Goal: Task Accomplishment & Management: Use online tool/utility

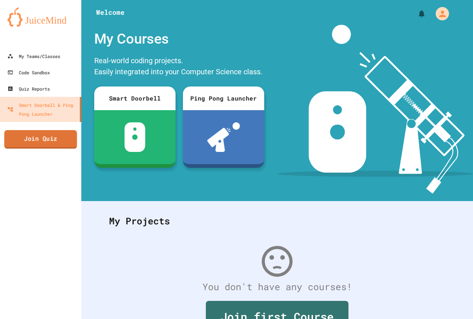
click at [55, 135] on link "Join Quiz" at bounding box center [40, 139] width 73 height 18
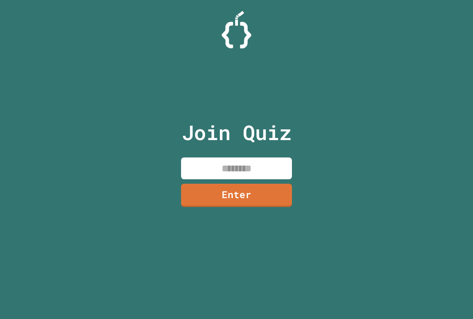
click at [221, 177] on input at bounding box center [236, 169] width 111 height 22
type input "********"
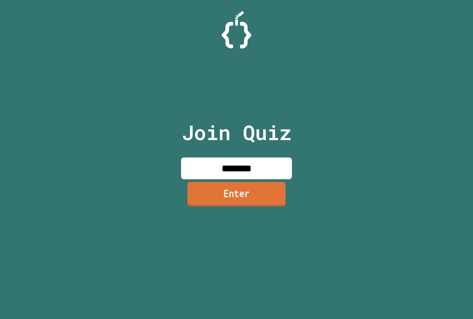
click at [254, 197] on link "Enter" at bounding box center [236, 194] width 98 height 24
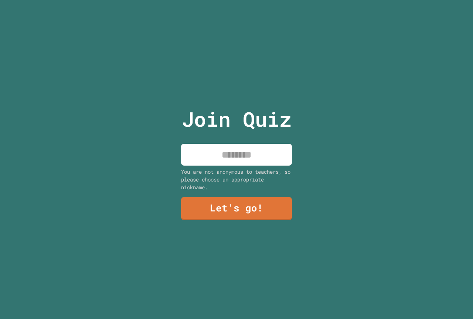
click at [249, 148] on input at bounding box center [236, 155] width 111 height 22
type input "**********"
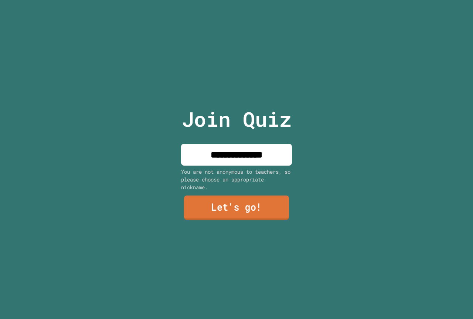
click at [236, 199] on link "Let's go!" at bounding box center [236, 208] width 105 height 24
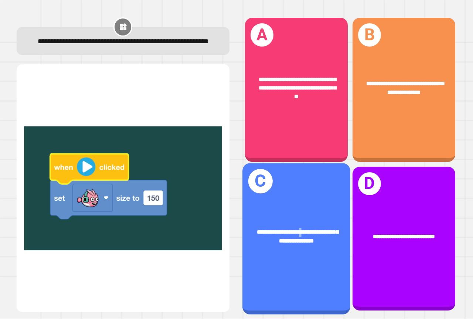
drag, startPoint x: 295, startPoint y: 209, endPoint x: 300, endPoint y: 205, distance: 6.3
click at [300, 205] on div "**********" at bounding box center [297, 238] width 108 height 151
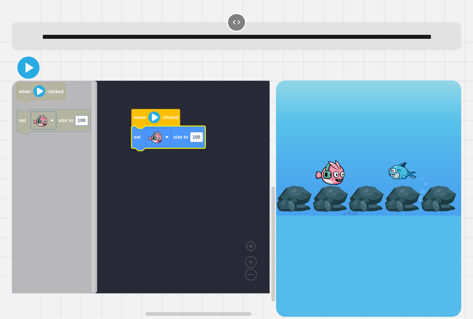
drag, startPoint x: 28, startPoint y: 81, endPoint x: 64, endPoint y: 91, distance: 37.2
click at [29, 73] on icon at bounding box center [30, 67] width 8 height 10
click at [155, 123] on image "Blockly Workspace" at bounding box center [154, 118] width 12 height 12
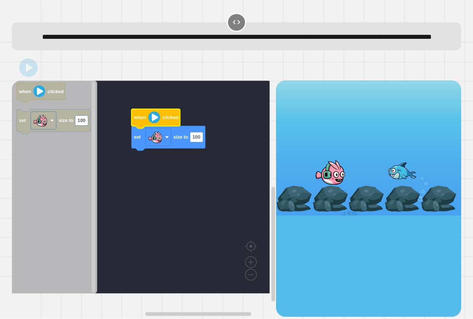
click at [155, 123] on image "Blockly Workspace" at bounding box center [154, 118] width 12 height 12
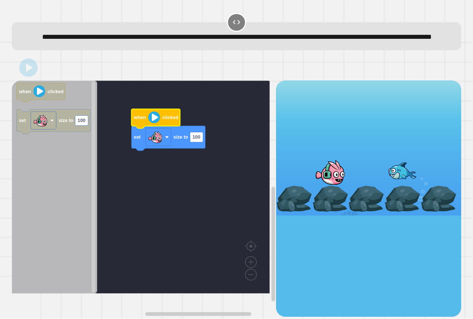
click at [155, 123] on image "Blockly Workspace" at bounding box center [154, 118] width 12 height 12
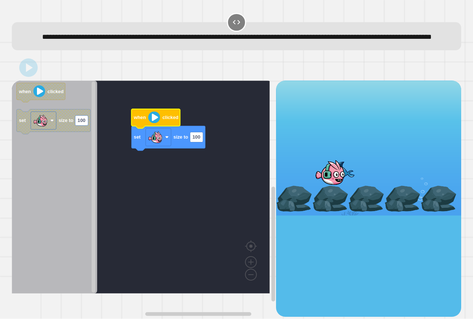
click at [155, 123] on image "Blockly Workspace" at bounding box center [154, 118] width 12 height 12
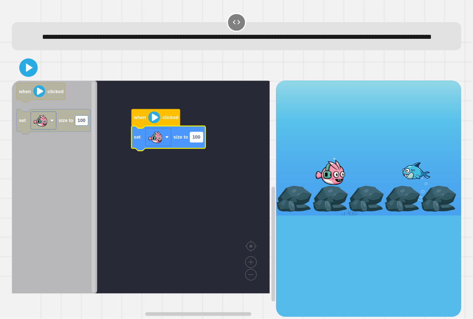
click at [199, 140] on text "100" at bounding box center [197, 138] width 8 height 6
type input "***"
click at [28, 74] on icon at bounding box center [29, 68] width 18 height 18
click at [158, 123] on image "Blockly Workspace" at bounding box center [154, 118] width 12 height 12
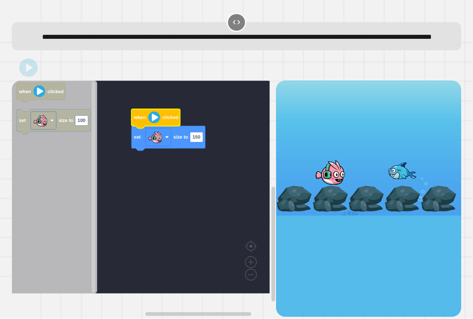
click at [158, 123] on image "Blockly Workspace" at bounding box center [154, 118] width 12 height 12
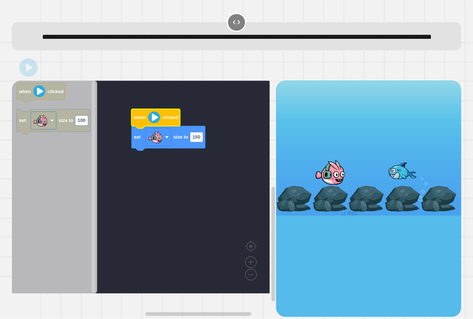
click at [158, 123] on image "Blockly Workspace" at bounding box center [154, 118] width 12 height 12
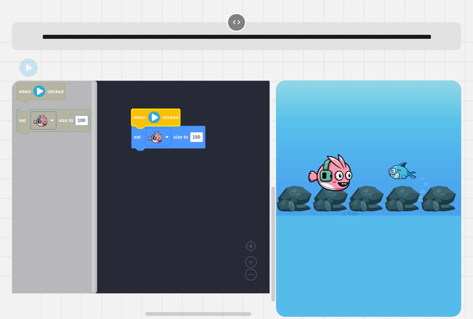
click at [158, 123] on image "Blockly Workspace" at bounding box center [154, 118] width 12 height 12
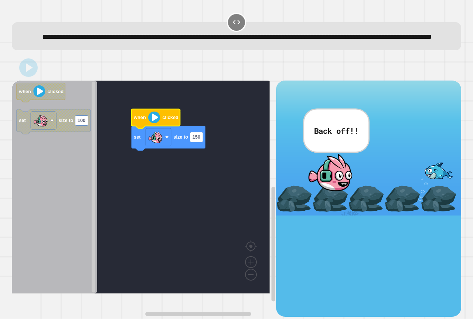
click at [158, 123] on image "Blockly Workspace" at bounding box center [154, 118] width 12 height 12
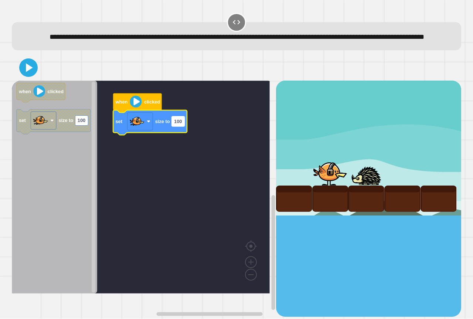
click at [177, 126] on rect "Blockly Workspace" at bounding box center [178, 121] width 13 height 10
type input "***"
drag, startPoint x: 20, startPoint y: 77, endPoint x: 34, endPoint y: 78, distance: 14.1
click at [21, 77] on icon at bounding box center [28, 68] width 17 height 17
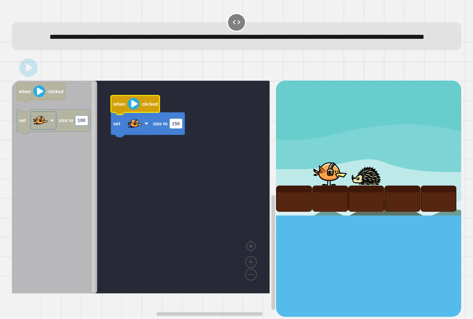
click at [138, 110] on image "Blockly Workspace" at bounding box center [134, 104] width 12 height 12
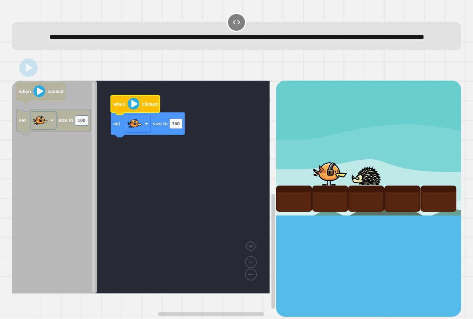
click at [138, 110] on image "Blockly Workspace" at bounding box center [134, 104] width 12 height 12
click at [139, 110] on image "Blockly Workspace" at bounding box center [134, 104] width 12 height 12
click at [138, 110] on image "Blockly Workspace" at bounding box center [134, 104] width 12 height 12
click at [139, 110] on image "Blockly Workspace" at bounding box center [134, 104] width 12 height 12
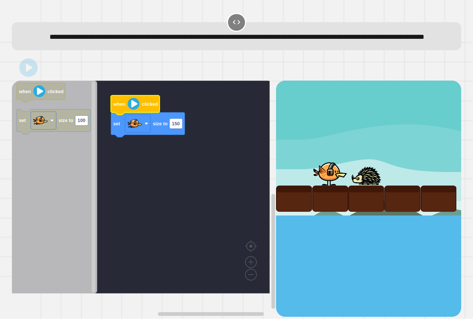
click at [139, 110] on image "Blockly Workspace" at bounding box center [134, 104] width 12 height 12
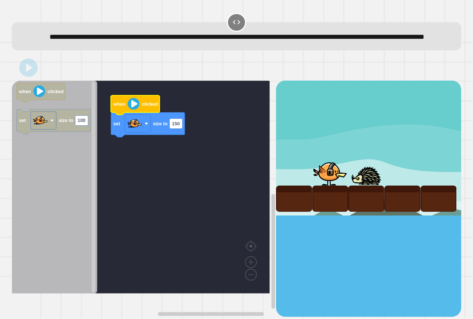
click at [139, 110] on image "Blockly Workspace" at bounding box center [134, 104] width 12 height 12
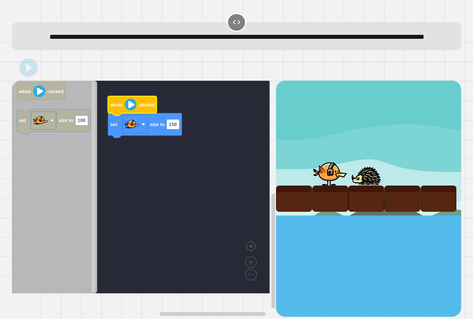
click at [135, 111] on image "Blockly Workspace" at bounding box center [131, 105] width 12 height 12
click at [132, 111] on image "Blockly Workspace" at bounding box center [131, 105] width 12 height 12
click at [131, 111] on image "Blockly Workspace" at bounding box center [131, 105] width 12 height 12
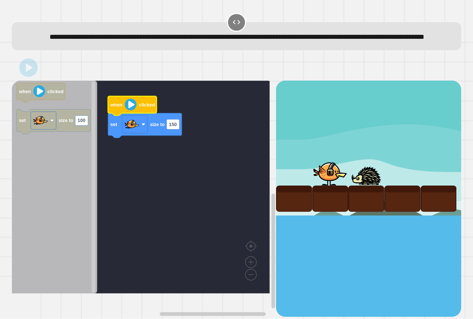
click at [131, 111] on image "Blockly Workspace" at bounding box center [131, 105] width 12 height 12
click at [132, 111] on image "Blockly Workspace" at bounding box center [131, 105] width 12 height 12
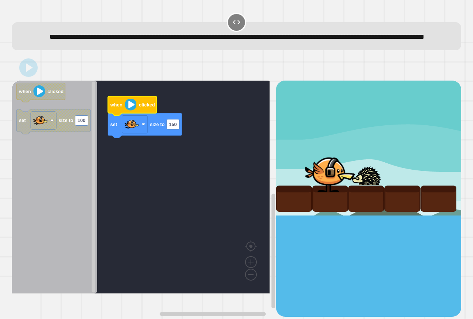
click at [132, 111] on image "Blockly Workspace" at bounding box center [131, 105] width 12 height 12
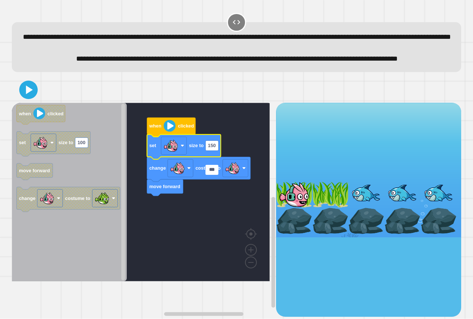
type input "***"
click at [25, 99] on icon at bounding box center [29, 90] width 18 height 18
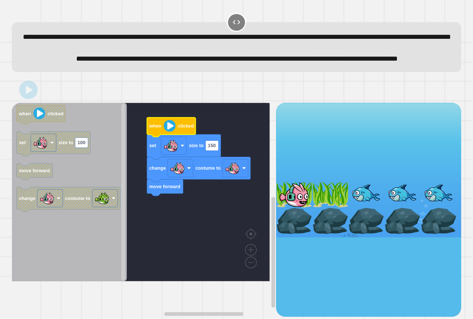
click at [170, 132] on image "Blockly Workspace" at bounding box center [170, 126] width 12 height 12
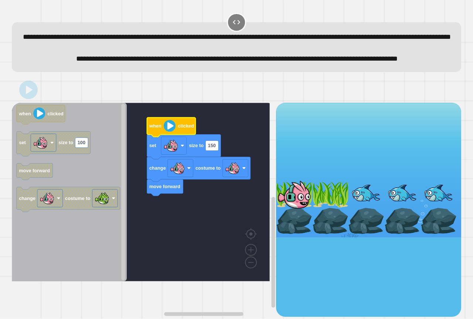
click at [170, 132] on image "Blockly Workspace" at bounding box center [170, 126] width 12 height 12
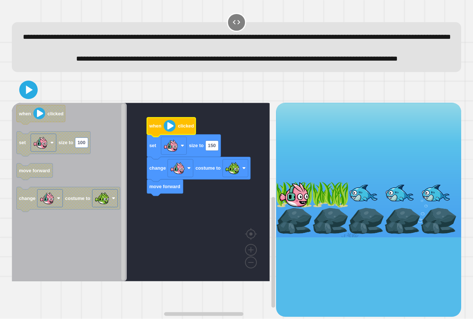
click at [167, 137] on icon "Blockly Workspace" at bounding box center [171, 127] width 49 height 19
click at [168, 137] on icon "Blockly Workspace" at bounding box center [171, 127] width 49 height 19
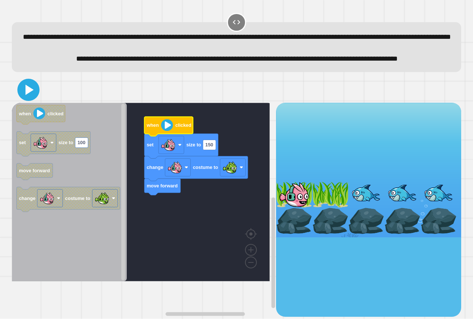
click at [27, 95] on icon at bounding box center [30, 90] width 8 height 10
click at [167, 136] on icon "Blockly Workspace" at bounding box center [169, 126] width 49 height 19
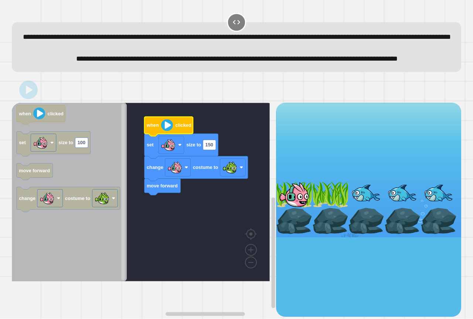
click at [167, 131] on image "Blockly Workspace" at bounding box center [167, 125] width 12 height 12
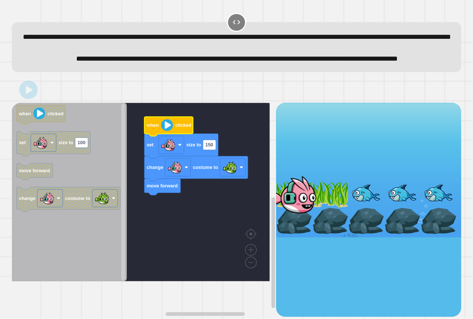
click at [167, 131] on image "Blockly Workspace" at bounding box center [167, 125] width 12 height 12
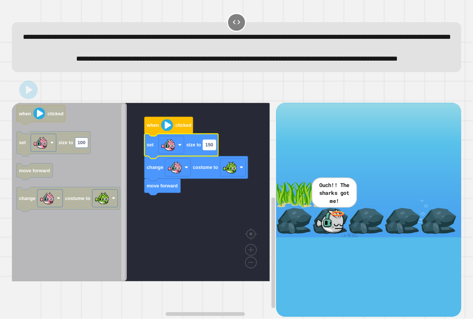
click at [210, 148] on text "150" at bounding box center [210, 145] width 8 height 6
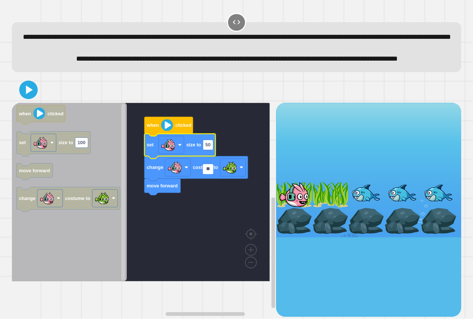
type input "**"
drag, startPoint x: 22, startPoint y: 109, endPoint x: 87, endPoint y: 122, distance: 66.1
click at [23, 99] on icon at bounding box center [29, 90] width 18 height 18
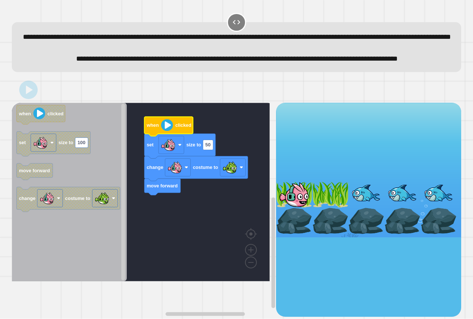
click at [172, 131] on image "Blockly Workspace" at bounding box center [167, 125] width 12 height 12
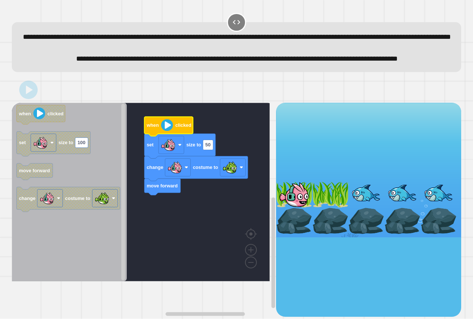
click at [172, 131] on image "Blockly Workspace" at bounding box center [167, 125] width 12 height 12
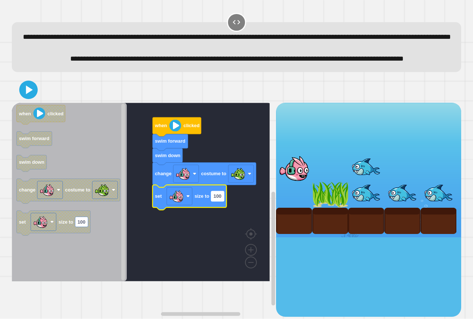
click at [215, 199] on text "100" at bounding box center [218, 196] width 8 height 6
click at [215, 222] on input "***" at bounding box center [217, 220] width 13 height 10
type input "**"
click at [31, 99] on icon at bounding box center [29, 90] width 18 height 18
click at [182, 136] on icon "Blockly Workspace" at bounding box center [177, 126] width 49 height 19
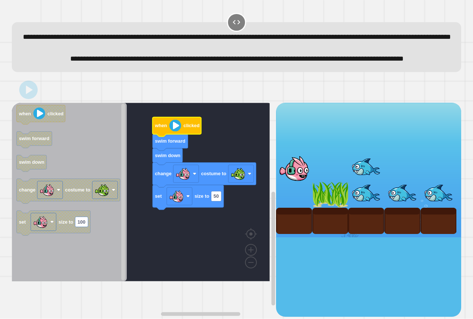
click at [182, 136] on icon "Blockly Workspace" at bounding box center [177, 126] width 49 height 19
click at [178, 132] on image "Blockly Workspace" at bounding box center [175, 126] width 12 height 12
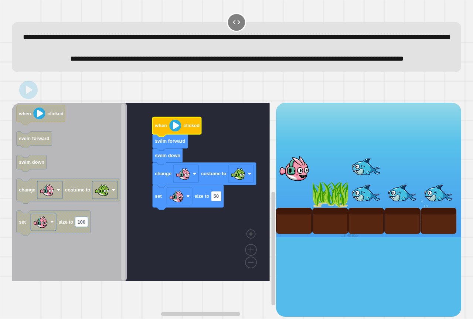
click at [178, 132] on image "Blockly Workspace" at bounding box center [175, 126] width 12 height 12
click at [179, 132] on image "Blockly Workspace" at bounding box center [175, 126] width 12 height 12
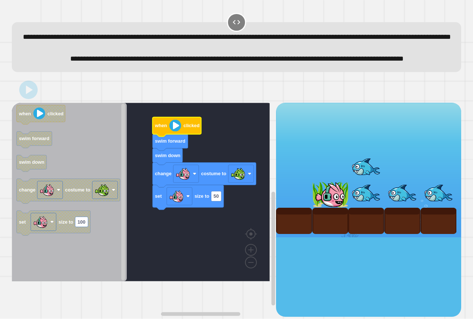
click at [179, 132] on image "Blockly Workspace" at bounding box center [175, 126] width 12 height 12
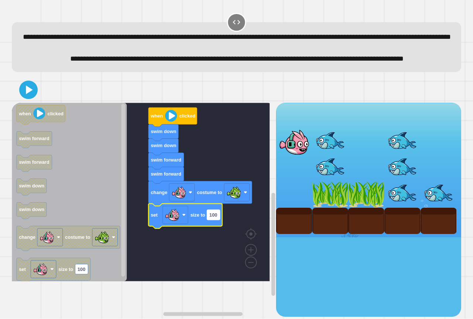
click at [209, 220] on rect "Blockly Workspace" at bounding box center [213, 215] width 13 height 10
click at [209, 241] on input "***" at bounding box center [213, 239] width 13 height 10
type input "**"
drag, startPoint x: 22, startPoint y: 108, endPoint x: 60, endPoint y: 134, distance: 46.0
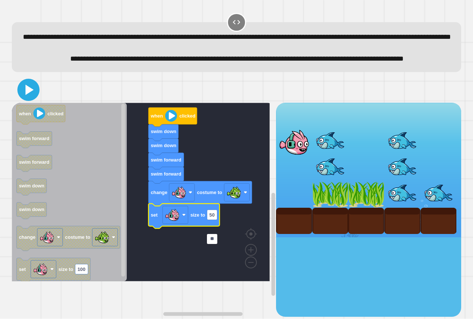
click at [25, 99] on icon at bounding box center [29, 90] width 18 height 18
click at [168, 122] on image "Blockly Workspace" at bounding box center [171, 116] width 12 height 12
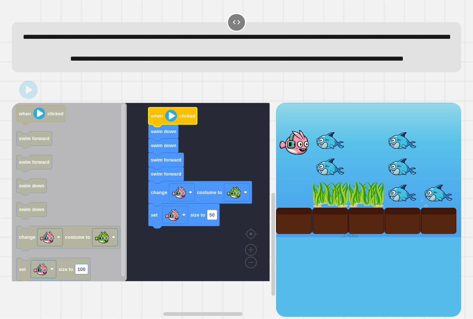
click at [168, 122] on image "Blockly Workspace" at bounding box center [171, 116] width 12 height 12
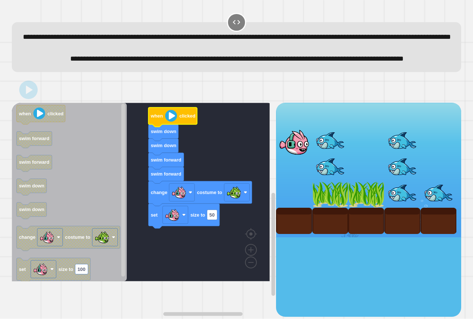
click at [170, 122] on image "Blockly Workspace" at bounding box center [171, 116] width 12 height 12
click at [171, 122] on image "Blockly Workspace" at bounding box center [171, 116] width 12 height 12
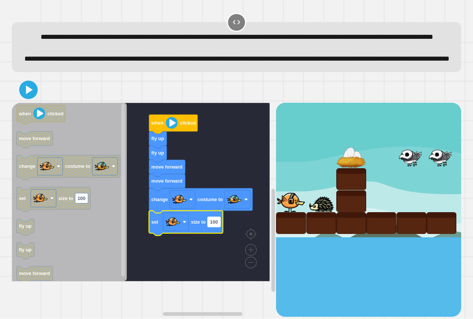
click at [211, 225] on text "100" at bounding box center [214, 222] width 8 height 6
type input "**"
click at [27, 94] on icon at bounding box center [29, 89] width 7 height 9
click at [168, 129] on image "Blockly Workspace" at bounding box center [172, 123] width 12 height 12
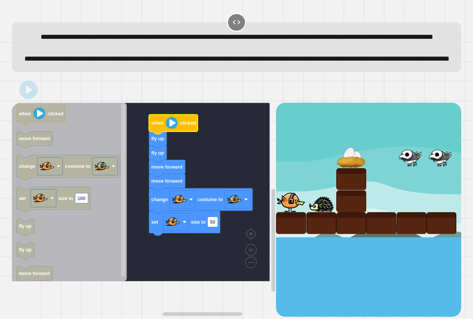
click at [168, 129] on image "Blockly Workspace" at bounding box center [172, 123] width 12 height 12
click at [169, 129] on image "Blockly Workspace" at bounding box center [172, 123] width 12 height 12
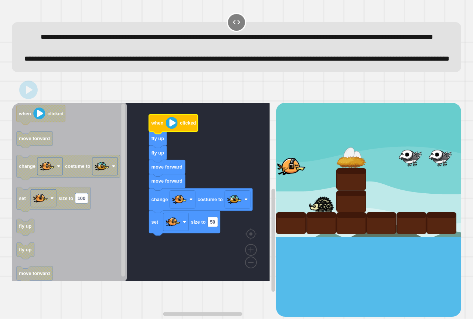
click at [169, 129] on image "Blockly Workspace" at bounding box center [172, 123] width 12 height 12
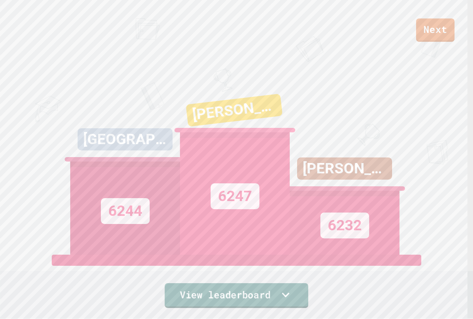
click at [261, 295] on link "View leaderboard" at bounding box center [237, 295] width 144 height 25
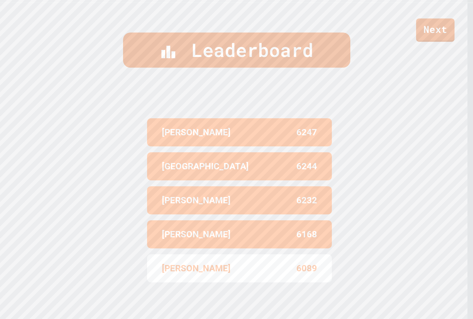
scroll to position [316, 0]
click at [423, 30] on link "Next" at bounding box center [435, 29] width 35 height 24
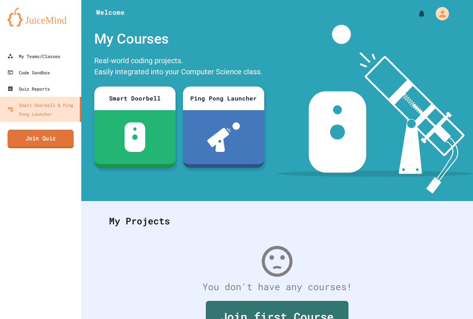
click at [44, 140] on link "Join Quiz" at bounding box center [40, 139] width 66 height 18
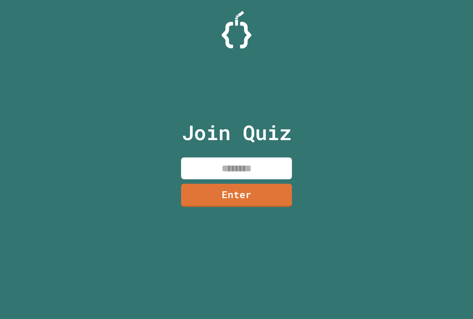
click at [206, 171] on input at bounding box center [236, 169] width 111 height 22
drag, startPoint x: 215, startPoint y: 207, endPoint x: 215, endPoint y: 203, distance: 4.1
click at [215, 206] on div "Join Quiz ******* Enter" at bounding box center [237, 159] width 125 height 282
click at [217, 193] on link "Enter" at bounding box center [236, 194] width 111 height 24
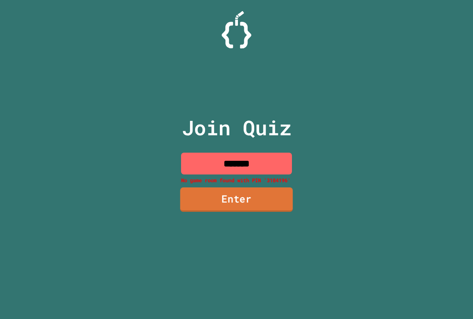
click at [251, 207] on link "Enter" at bounding box center [236, 199] width 113 height 24
click at [263, 158] on input "*******" at bounding box center [236, 164] width 111 height 22
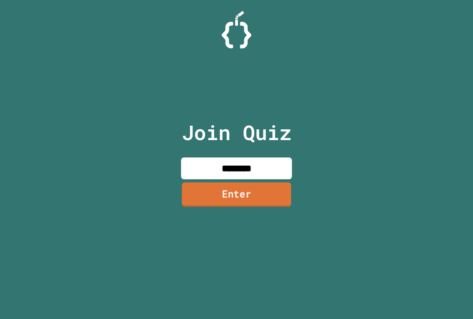
type input "********"
click at [242, 190] on link "Enter" at bounding box center [236, 194] width 109 height 24
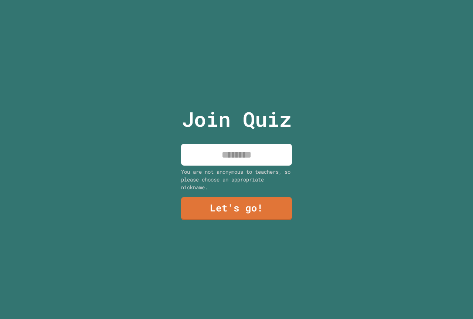
click at [233, 152] on input at bounding box center [236, 155] width 111 height 22
type input "******"
drag, startPoint x: 224, startPoint y: 196, endPoint x: 224, endPoint y: 203, distance: 6.3
click at [224, 203] on link "Let's go!" at bounding box center [237, 209] width 112 height 24
click at [237, 0] on div at bounding box center [237, 0] width 0 height 0
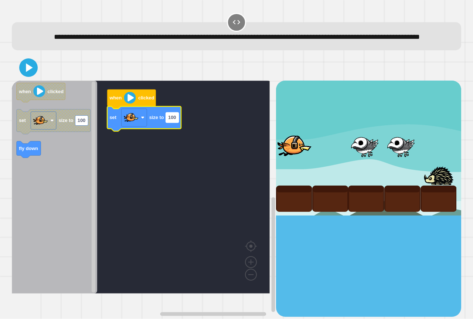
click at [169, 123] on rect "Blockly Workspace" at bounding box center [172, 118] width 13 height 10
type input "**"
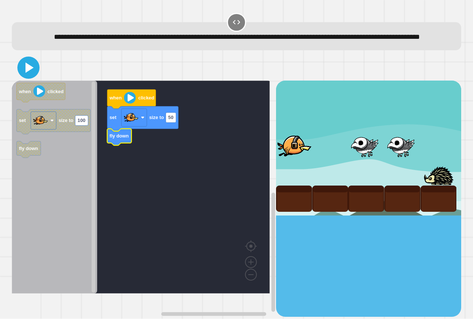
click at [28, 73] on icon at bounding box center [30, 67] width 8 height 10
click at [134, 109] on icon "Blockly Workspace" at bounding box center [131, 98] width 49 height 19
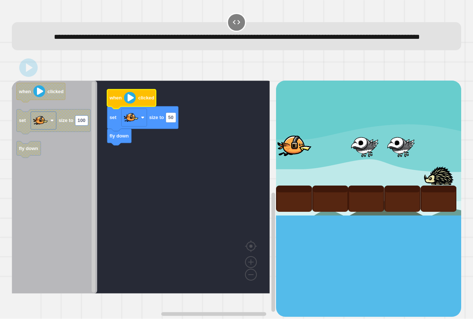
click at [134, 109] on icon "Blockly Workspace" at bounding box center [131, 98] width 49 height 19
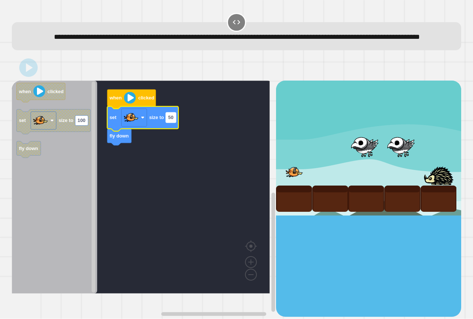
click at [168, 123] on rect "Blockly Workspace" at bounding box center [171, 118] width 10 height 10
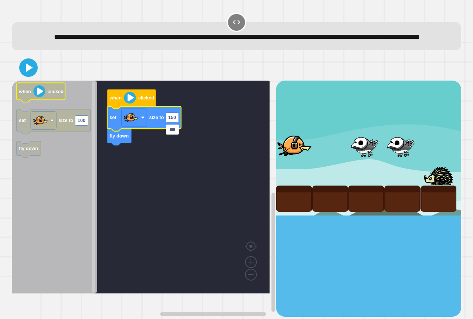
type input "***"
click at [25, 92] on icon "when clicked set size to 100 fly down" at bounding box center [54, 187] width 85 height 213
click at [25, 77] on icon at bounding box center [29, 68] width 18 height 18
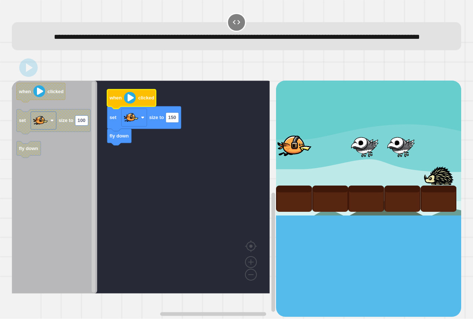
click at [125, 104] on image "Blockly Workspace" at bounding box center [130, 98] width 12 height 12
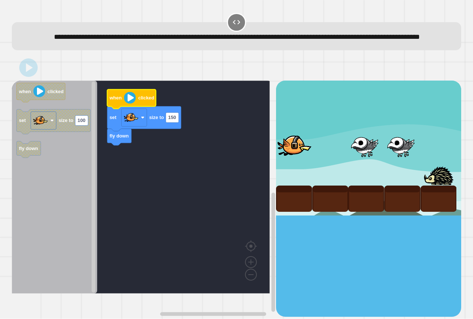
click at [125, 104] on image "Blockly Workspace" at bounding box center [130, 98] width 12 height 12
click at [126, 104] on image "Blockly Workspace" at bounding box center [130, 98] width 12 height 12
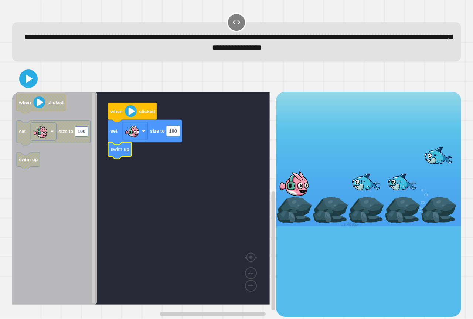
click at [175, 131] on text "100" at bounding box center [173, 131] width 8 height 6
type input "***"
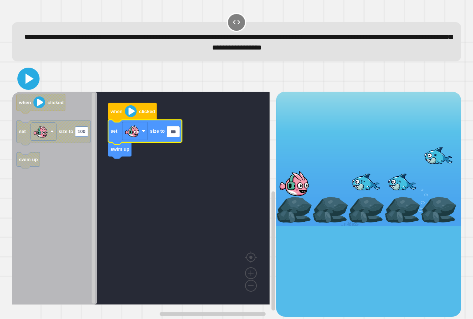
click at [23, 76] on icon at bounding box center [29, 79] width 18 height 18
click at [127, 112] on image "Blockly Workspace" at bounding box center [131, 111] width 12 height 12
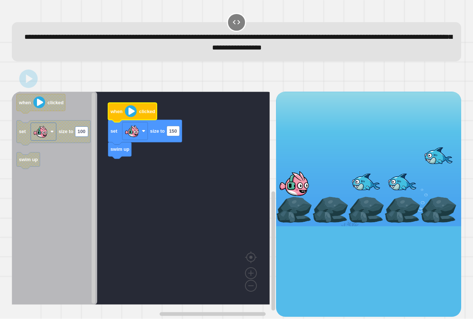
click at [127, 112] on image "Blockly Workspace" at bounding box center [131, 111] width 12 height 12
click at [127, 111] on image "Blockly Workspace" at bounding box center [131, 111] width 12 height 12
click at [129, 111] on image "Blockly Workspace" at bounding box center [131, 111] width 12 height 12
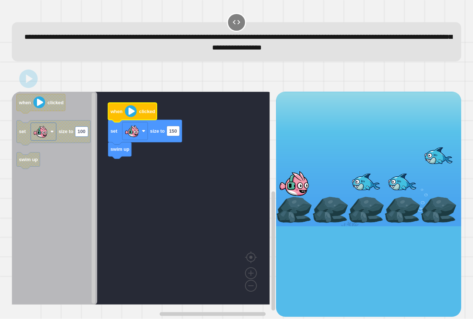
click at [130, 110] on image "Blockly Workspace" at bounding box center [131, 111] width 12 height 12
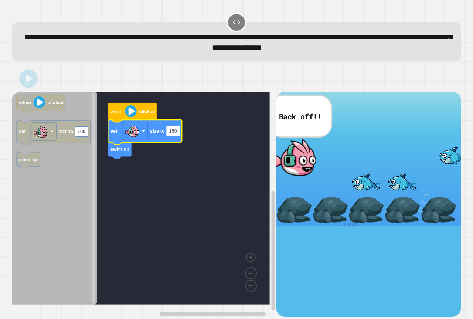
click at [173, 134] on text "150" at bounding box center [173, 131] width 8 height 6
click at [180, 123] on icon "Blockly Workspace" at bounding box center [145, 132] width 74 height 25
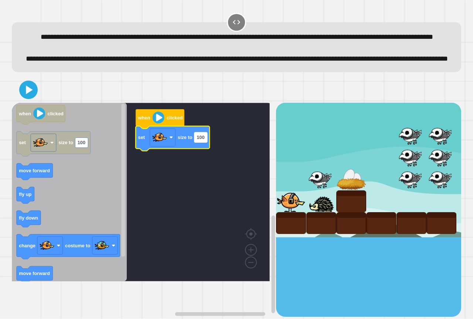
click at [196, 142] on rect "Blockly Workspace" at bounding box center [200, 137] width 13 height 10
type input "**"
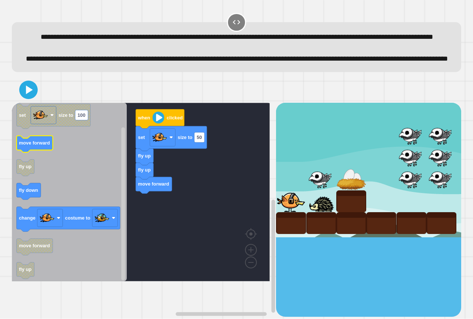
click at [31, 175] on icon "when clicked set size to 100 move forward fly up fly down change costume to mov…" at bounding box center [69, 192] width 115 height 179
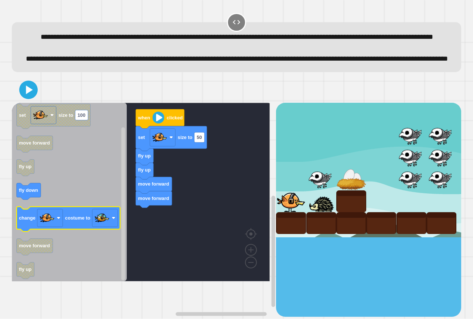
click at [73, 221] on text "costume to" at bounding box center [77, 218] width 25 height 6
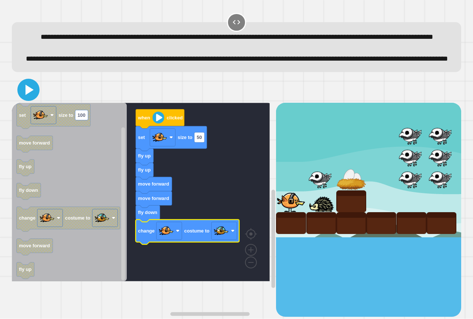
click at [35, 99] on icon at bounding box center [29, 90] width 18 height 18
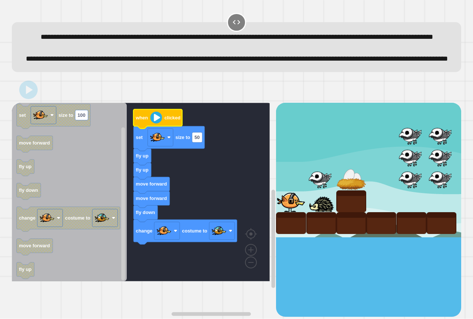
click at [160, 123] on image "Blockly Workspace" at bounding box center [156, 118] width 12 height 12
click at [158, 123] on image "Blockly Workspace" at bounding box center [156, 118] width 12 height 12
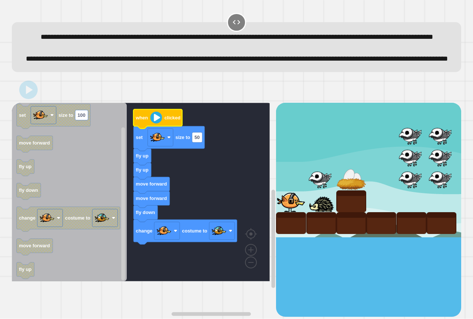
click at [158, 123] on image "Blockly Workspace" at bounding box center [156, 118] width 12 height 12
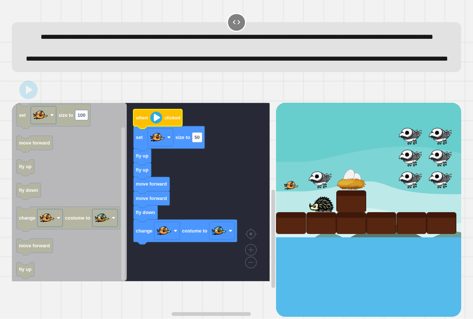
click at [158, 123] on image "Blockly Workspace" at bounding box center [156, 118] width 12 height 12
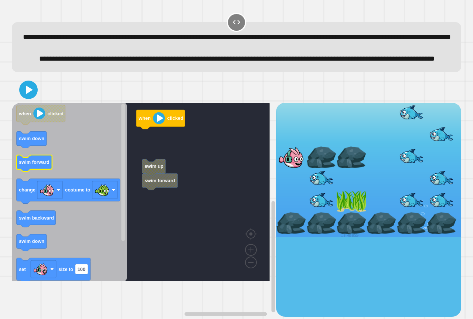
click at [38, 165] on text "swim forward" at bounding box center [34, 162] width 31 height 6
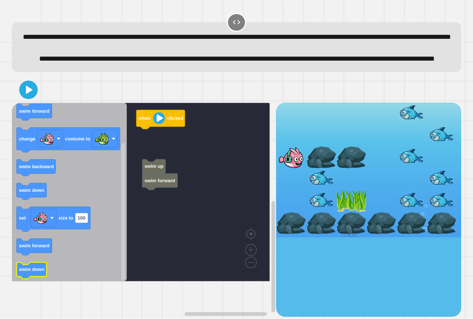
click at [27, 272] on text "swim down" at bounding box center [32, 270] width 26 height 6
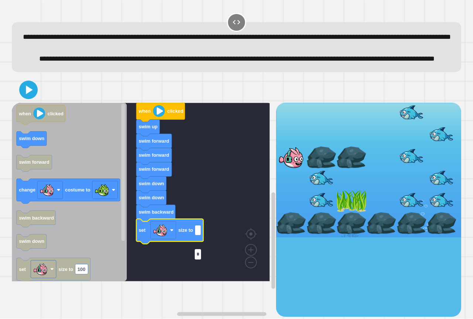
type input "**"
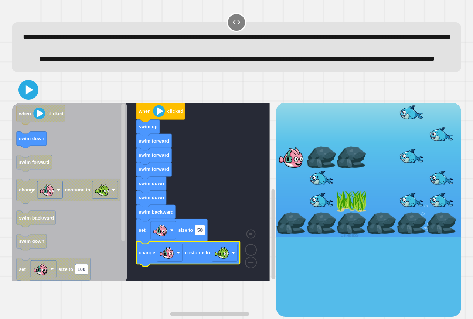
click at [29, 98] on icon at bounding box center [28, 90] width 16 height 16
click at [148, 114] on text "when" at bounding box center [144, 111] width 13 height 6
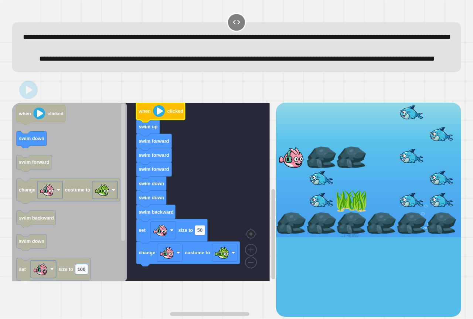
click at [150, 114] on text "when" at bounding box center [144, 111] width 13 height 6
click at [154, 138] on g "when clicked swim up swim forward swim forward swim forward swim down swim down…" at bounding box center [188, 184] width 104 height 163
click at [158, 117] on image "Blockly Workspace" at bounding box center [159, 111] width 12 height 12
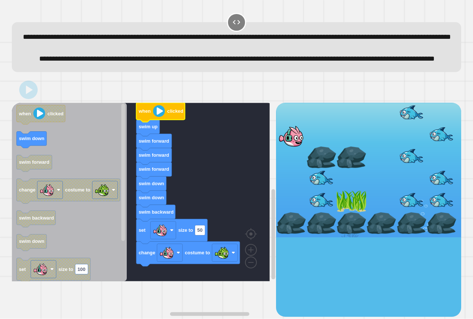
click at [158, 117] on image "Blockly Workspace" at bounding box center [159, 111] width 12 height 12
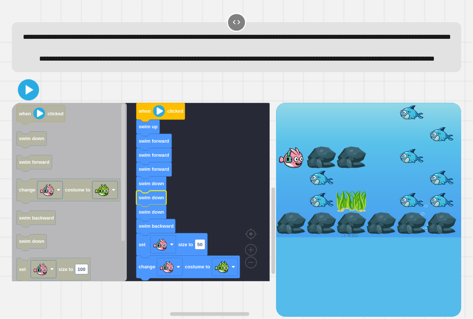
drag, startPoint x: 27, startPoint y: 107, endPoint x: 34, endPoint y: 115, distance: 10.7
click at [27, 98] on icon at bounding box center [28, 89] width 17 height 17
click at [165, 122] on icon "Blockly Workspace" at bounding box center [160, 112] width 49 height 19
click at [166, 122] on icon "Blockly Workspace" at bounding box center [160, 112] width 49 height 19
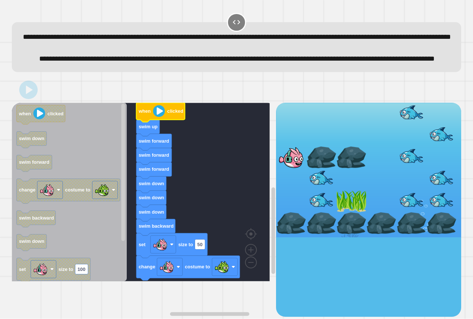
click at [163, 117] on image "Blockly Workspace" at bounding box center [159, 111] width 12 height 12
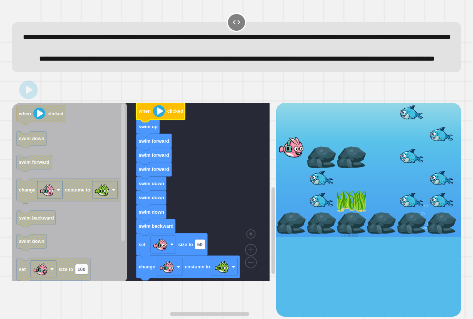
click at [163, 117] on image "Blockly Workspace" at bounding box center [159, 111] width 12 height 12
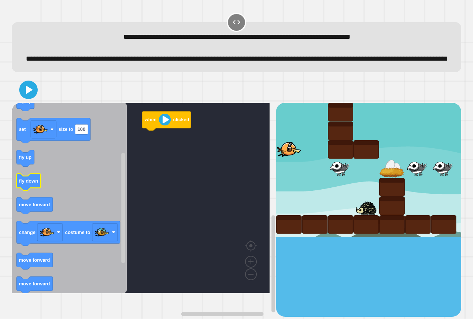
click at [38, 206] on icon "Blockly Workspace" at bounding box center [69, 198] width 115 height 190
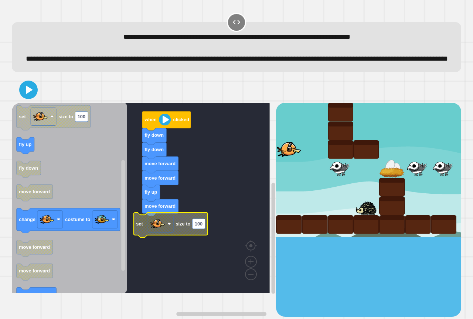
click at [197, 227] on text "100" at bounding box center [199, 224] width 8 height 6
type input "**"
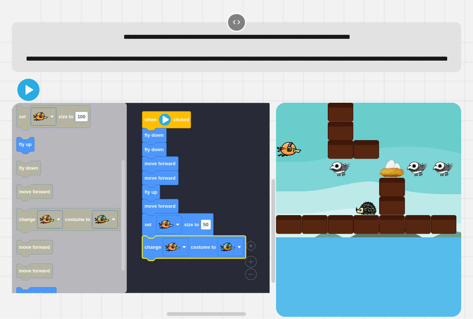
click at [28, 97] on icon at bounding box center [29, 90] width 18 height 18
click at [165, 126] on image "Blockly Workspace" at bounding box center [165, 120] width 12 height 12
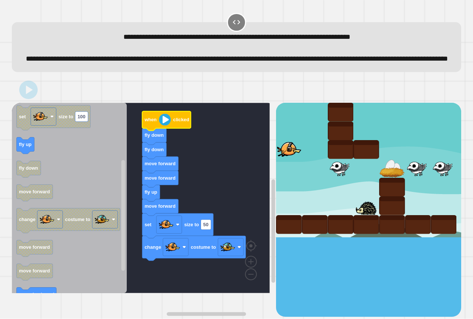
click at [165, 126] on image "Blockly Workspace" at bounding box center [165, 120] width 12 height 12
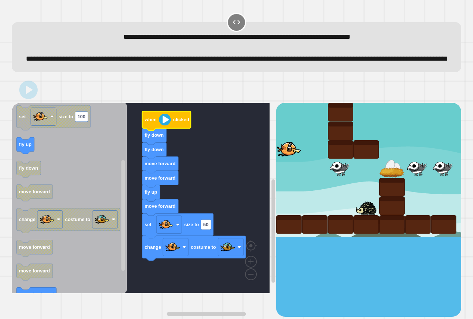
click at [165, 126] on image "Blockly Workspace" at bounding box center [165, 120] width 12 height 12
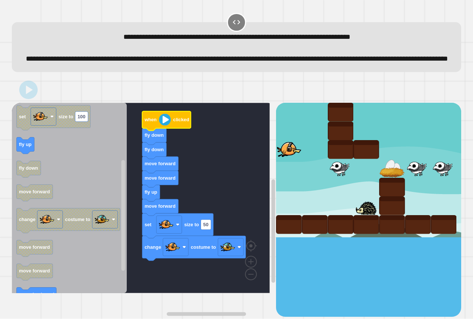
click at [165, 126] on image "Blockly Workspace" at bounding box center [165, 120] width 12 height 12
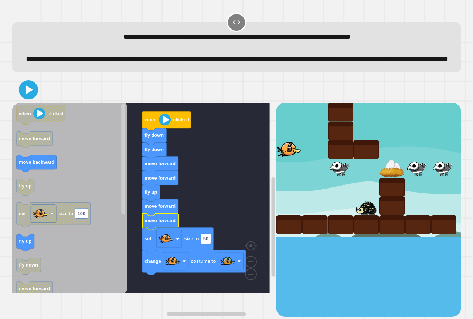
click at [36, 98] on icon at bounding box center [29, 90] width 16 height 16
click at [167, 126] on image "Blockly Workspace" at bounding box center [165, 120] width 12 height 12
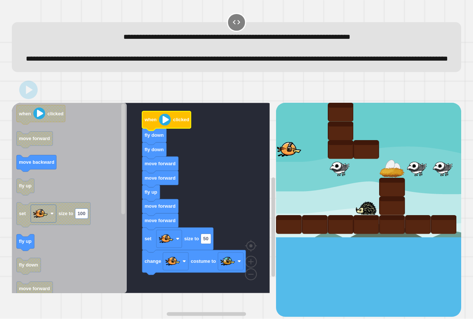
click at [167, 126] on image "Blockly Workspace" at bounding box center [165, 120] width 12 height 12
click at [166, 126] on image "Blockly Workspace" at bounding box center [165, 120] width 12 height 12
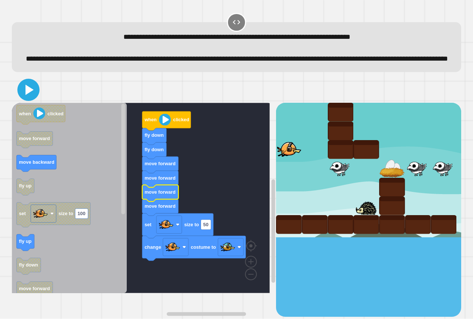
click at [26, 95] on icon at bounding box center [30, 90] width 8 height 10
click at [167, 126] on image "Blockly Workspace" at bounding box center [165, 120] width 12 height 12
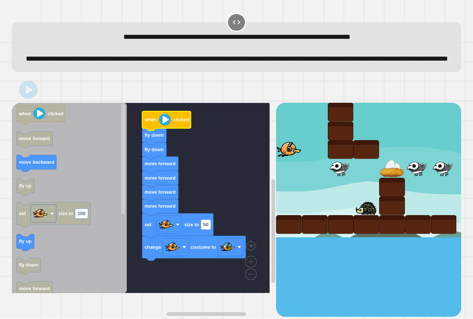
click at [167, 126] on image "Blockly Workspace" at bounding box center [165, 120] width 12 height 12
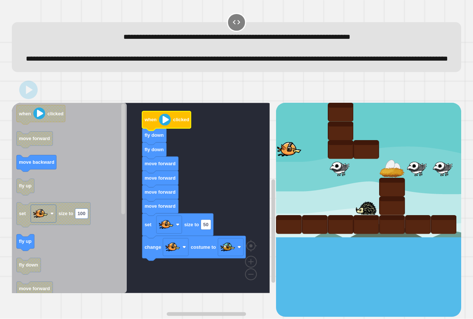
click at [167, 126] on image "Blockly Workspace" at bounding box center [165, 120] width 12 height 12
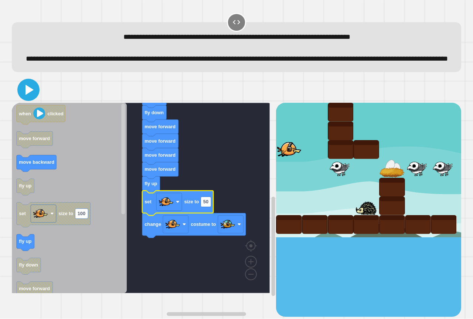
click at [28, 95] on icon at bounding box center [30, 90] width 8 height 10
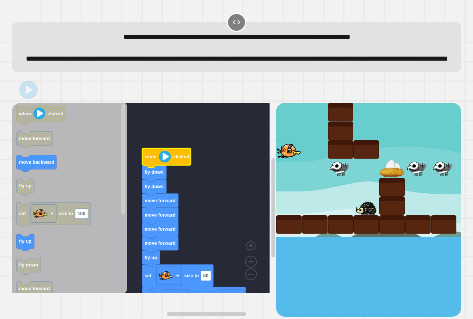
click at [163, 163] on image "Blockly Workspace" at bounding box center [165, 157] width 12 height 12
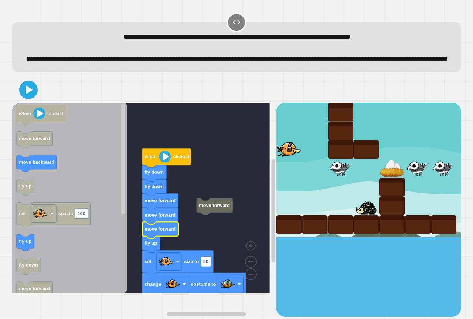
click at [33, 97] on icon at bounding box center [28, 89] width 15 height 15
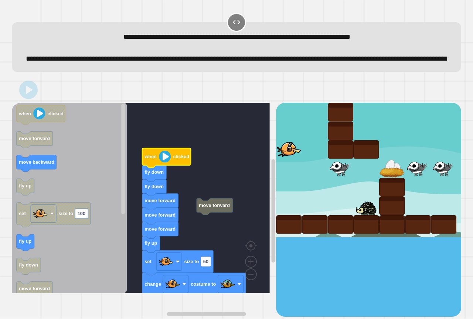
click at [164, 163] on image "Blockly Workspace" at bounding box center [165, 157] width 12 height 12
click at [165, 163] on image "Blockly Workspace" at bounding box center [165, 157] width 12 height 12
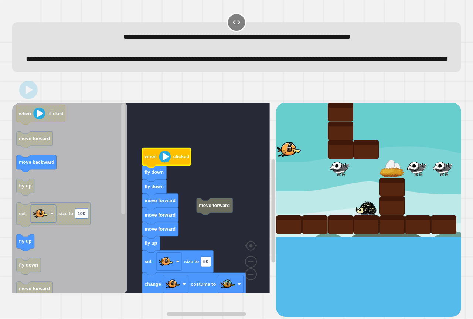
click at [165, 163] on image "Blockly Workspace" at bounding box center [165, 157] width 12 height 12
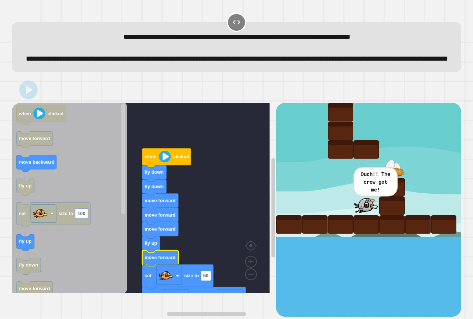
click at [28, 94] on icon at bounding box center [29, 89] width 7 height 9
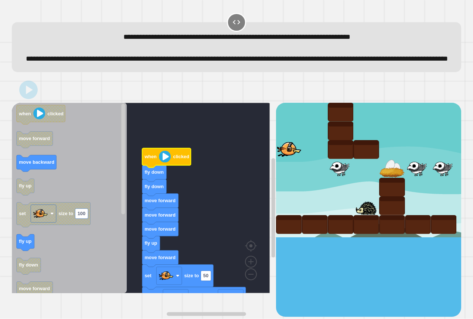
click at [160, 163] on image "Blockly Workspace" at bounding box center [165, 157] width 12 height 12
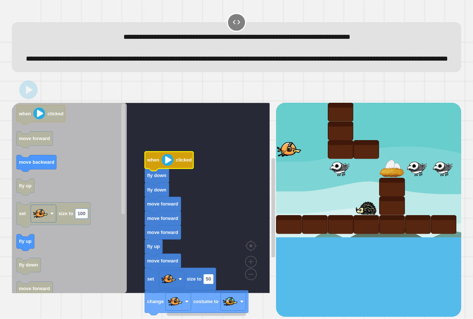
click at [165, 166] on image "Blockly Workspace" at bounding box center [168, 160] width 12 height 12
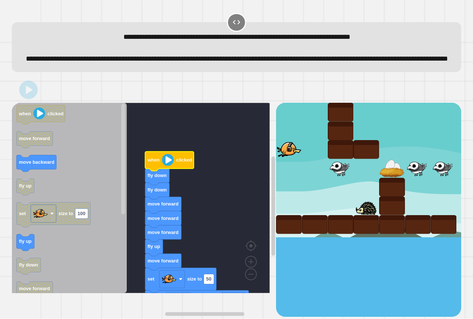
click at [165, 166] on image "Blockly Workspace" at bounding box center [168, 160] width 12 height 12
click at [166, 166] on image "Blockly Workspace" at bounding box center [168, 160] width 12 height 12
click at [170, 166] on image "Blockly Workspace" at bounding box center [168, 160] width 12 height 12
click at [169, 166] on image "Blockly Workspace" at bounding box center [168, 160] width 12 height 12
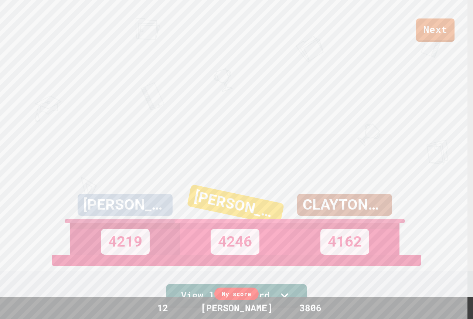
click at [433, 38] on link "Next" at bounding box center [435, 29] width 38 height 23
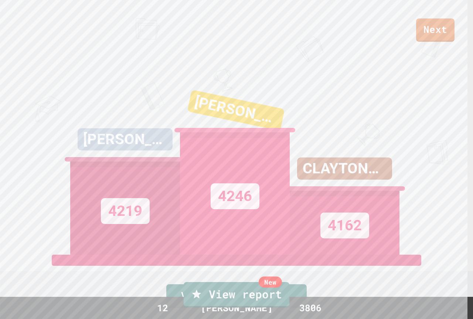
drag, startPoint x: 431, startPoint y: 15, endPoint x: 430, endPoint y: 22, distance: 7.1
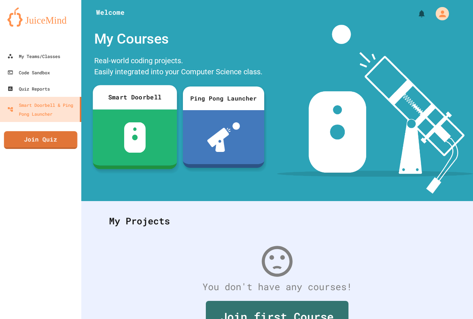
click at [54, 138] on link "Join Quiz" at bounding box center [40, 140] width 73 height 18
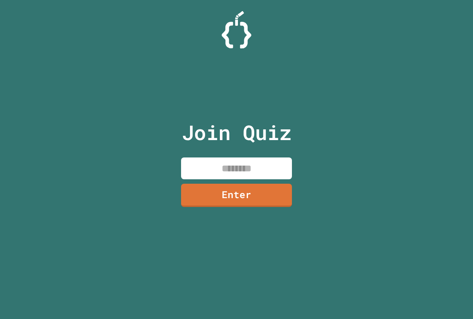
click at [216, 160] on input at bounding box center [236, 169] width 111 height 22
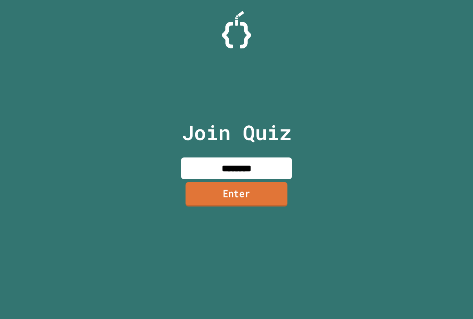
type input "********"
click at [224, 189] on link "Enter" at bounding box center [237, 194] width 102 height 24
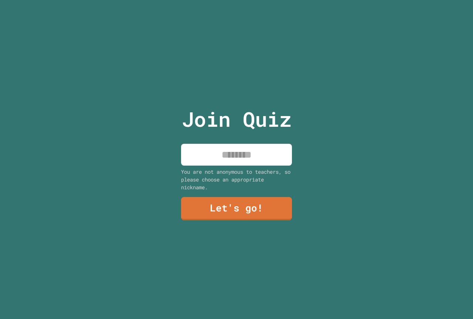
click at [223, 150] on input at bounding box center [236, 155] width 111 height 22
type input "**********"
click at [226, 208] on link "Let's go!" at bounding box center [236, 208] width 111 height 24
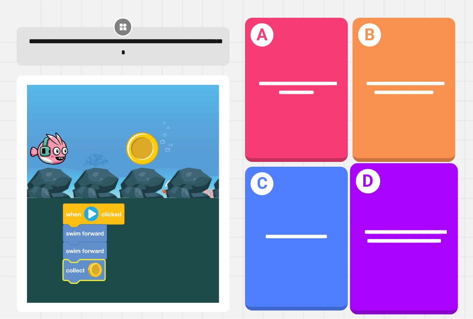
click at [380, 229] on span "**********" at bounding box center [405, 236] width 81 height 15
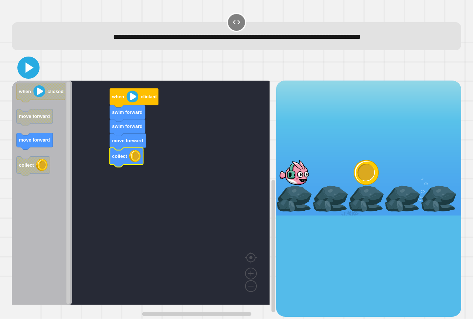
drag, startPoint x: 29, startPoint y: 68, endPoint x: 88, endPoint y: 87, distance: 61.9
click at [30, 68] on icon at bounding box center [30, 67] width 8 height 10
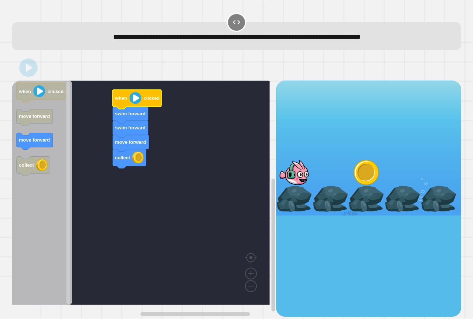
click at [130, 98] on image "Blockly Workspace" at bounding box center [135, 98] width 12 height 12
click at [137, 102] on image "Blockly Workspace" at bounding box center [135, 98] width 12 height 12
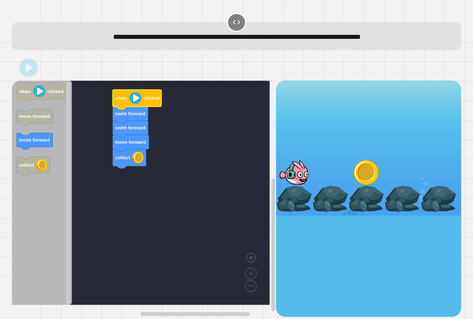
click at [137, 102] on image "Blockly Workspace" at bounding box center [135, 98] width 12 height 12
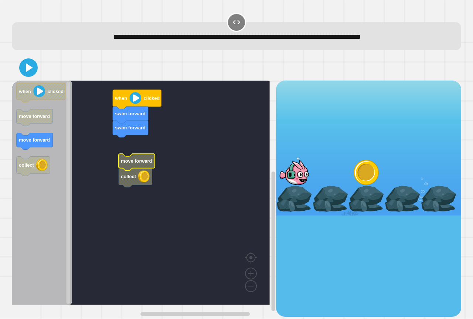
click at [131, 180] on g "swim forward swim forward when clicked move forward collect" at bounding box center [146, 193] width 269 height 224
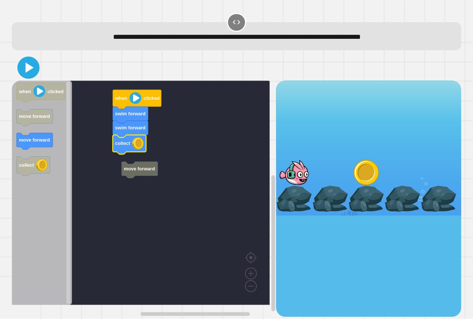
drag, startPoint x: 23, startPoint y: 75, endPoint x: 30, endPoint y: 74, distance: 7.1
click at [23, 74] on icon at bounding box center [29, 68] width 18 height 18
click at [131, 99] on image "Blockly Workspace" at bounding box center [135, 98] width 12 height 12
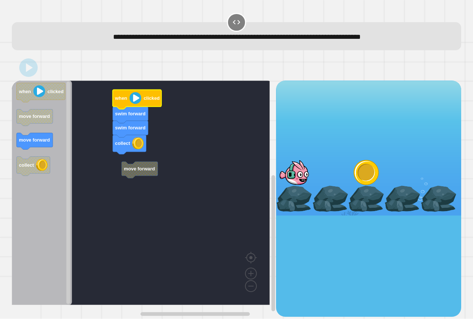
click at [132, 99] on image "Blockly Workspace" at bounding box center [135, 98] width 12 height 12
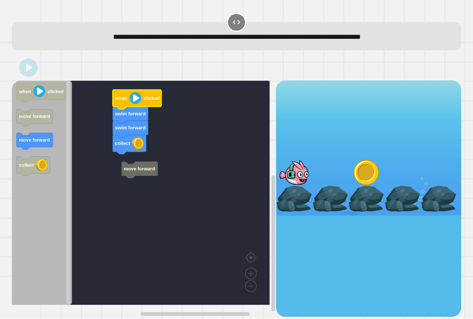
click at [132, 99] on image "Blockly Workspace" at bounding box center [135, 98] width 12 height 12
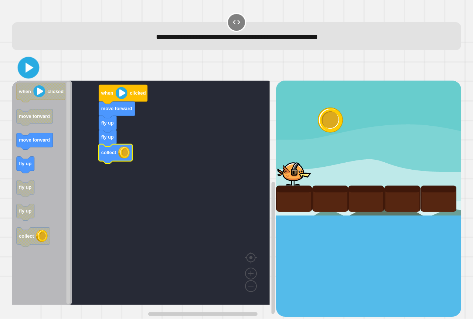
drag, startPoint x: 27, startPoint y: 65, endPoint x: 32, endPoint y: 65, distance: 4.4
click at [28, 65] on icon at bounding box center [30, 68] width 8 height 10
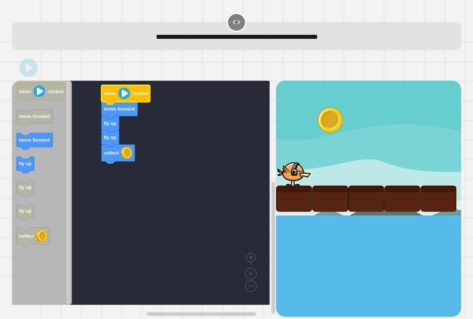
click at [118, 93] on icon "Blockly Workspace" at bounding box center [125, 94] width 49 height 19
click at [121, 96] on image "Blockly Workspace" at bounding box center [124, 94] width 12 height 12
click at [122, 96] on image "Blockly Workspace" at bounding box center [124, 94] width 12 height 12
click at [123, 96] on image "Blockly Workspace" at bounding box center [124, 94] width 12 height 12
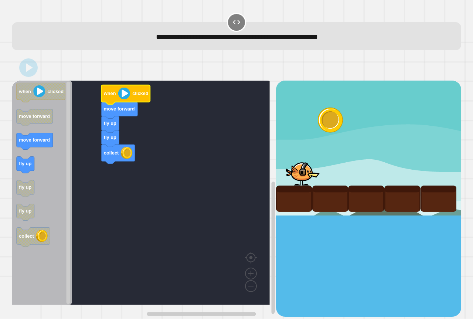
click at [124, 95] on image "Blockly Workspace" at bounding box center [124, 94] width 12 height 12
click at [125, 95] on image "Blockly Workspace" at bounding box center [124, 94] width 12 height 12
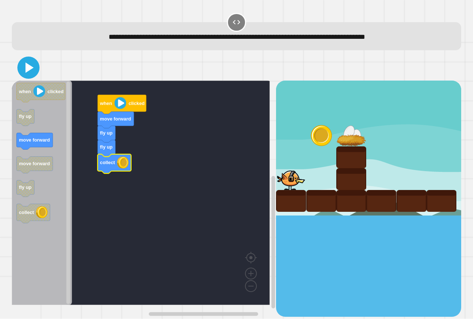
drag, startPoint x: 28, startPoint y: 70, endPoint x: 86, endPoint y: 100, distance: 65.3
click at [31, 72] on icon at bounding box center [29, 68] width 18 height 18
click at [116, 108] on image "Blockly Workspace" at bounding box center [121, 103] width 12 height 12
click at [118, 107] on image "Blockly Workspace" at bounding box center [121, 103] width 12 height 12
click at [119, 106] on image "Blockly Workspace" at bounding box center [121, 103] width 12 height 12
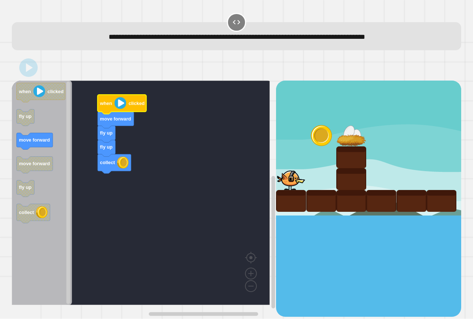
click at [119, 106] on image "Blockly Workspace" at bounding box center [121, 103] width 12 height 12
click at [119, 105] on image "Blockly Workspace" at bounding box center [121, 103] width 12 height 12
click at [120, 105] on image "Blockly Workspace" at bounding box center [121, 103] width 12 height 12
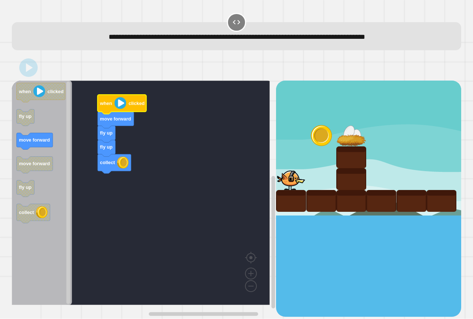
click at [120, 105] on image "Blockly Workspace" at bounding box center [121, 103] width 12 height 12
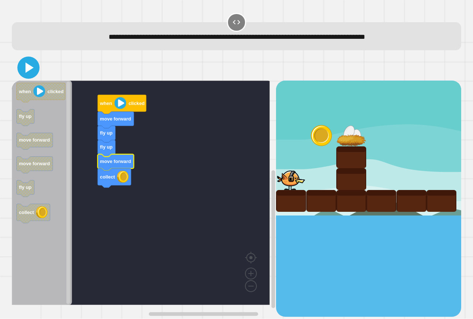
drag, startPoint x: 24, startPoint y: 67, endPoint x: 65, endPoint y: 82, distance: 43.9
click at [24, 67] on icon at bounding box center [29, 68] width 18 height 18
click at [123, 105] on image "Blockly Workspace" at bounding box center [121, 103] width 12 height 12
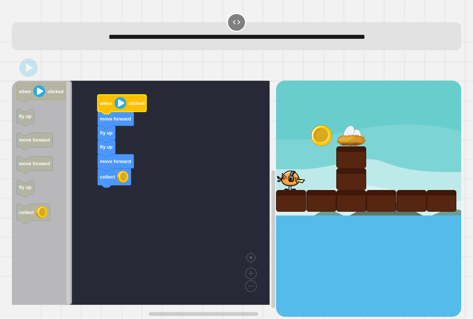
click at [123, 106] on image "Blockly Workspace" at bounding box center [121, 103] width 12 height 12
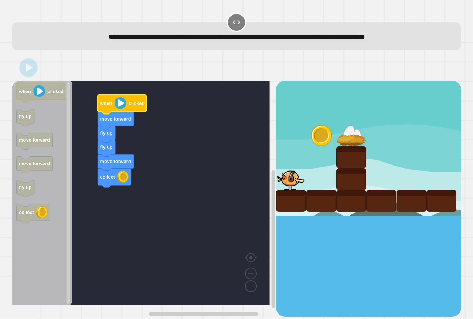
click at [123, 105] on image "Blockly Workspace" at bounding box center [121, 103] width 12 height 12
click at [124, 104] on image "Blockly Workspace" at bounding box center [121, 103] width 12 height 12
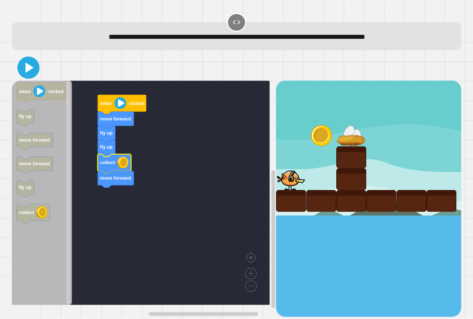
click at [28, 68] on icon at bounding box center [30, 67] width 8 height 10
click at [124, 109] on image "Blockly Workspace" at bounding box center [121, 103] width 12 height 12
click at [124, 108] on image "Blockly Workspace" at bounding box center [121, 103] width 12 height 12
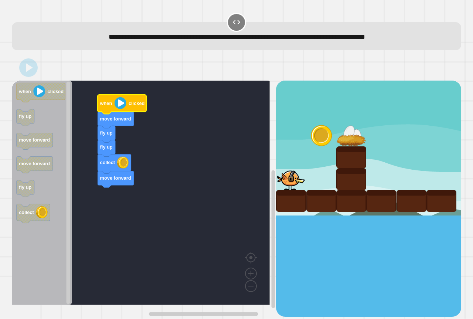
click at [122, 106] on image "Blockly Workspace" at bounding box center [121, 103] width 12 height 12
click at [122, 105] on image "Blockly Workspace" at bounding box center [121, 103] width 12 height 12
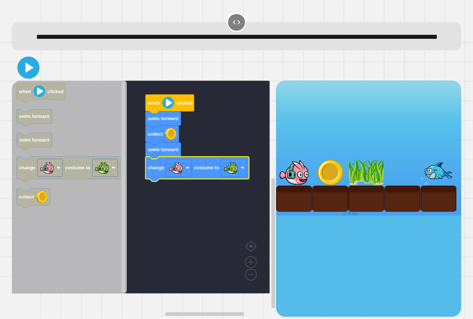
click at [32, 77] on icon at bounding box center [29, 68] width 18 height 18
click at [169, 109] on image "Blockly Workspace" at bounding box center [168, 103] width 12 height 12
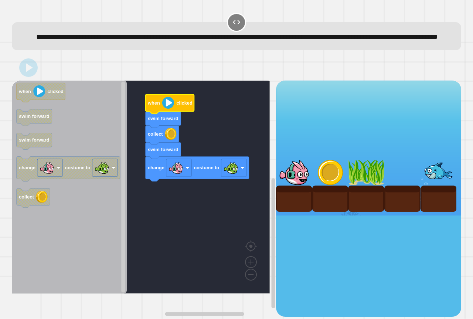
click at [169, 109] on image "Blockly Workspace" at bounding box center [168, 103] width 12 height 12
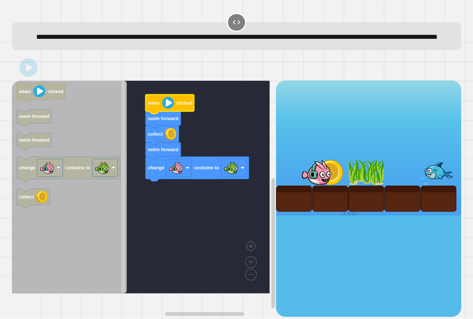
click at [169, 109] on image "Blockly Workspace" at bounding box center [168, 103] width 12 height 12
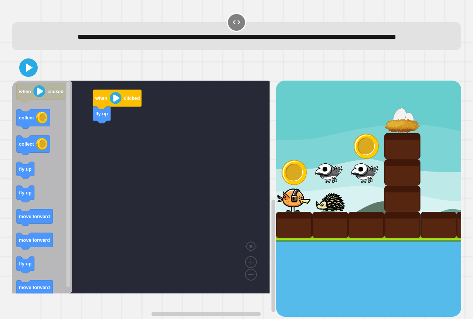
click at [148, 177] on rect "Blockly Workspace" at bounding box center [141, 187] width 258 height 213
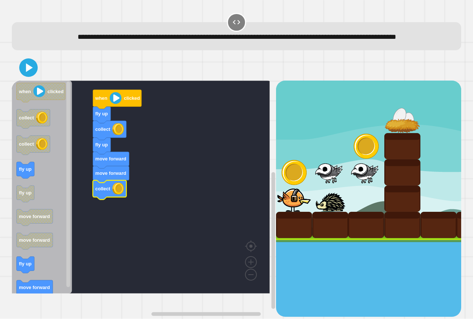
drag, startPoint x: 10, startPoint y: 187, endPoint x: 89, endPoint y: 207, distance: 81.6
click at [101, 211] on div "fly up collect fly up move forward move forward collect when clicked when click…" at bounding box center [237, 186] width 454 height 267
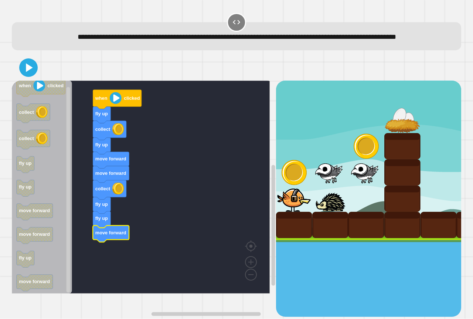
click at [28, 81] on div at bounding box center [237, 68] width 450 height 26
click at [30, 77] on icon at bounding box center [29, 68] width 18 height 18
click at [110, 109] on icon "Blockly Workspace" at bounding box center [117, 99] width 49 height 19
click at [115, 104] on image "Blockly Workspace" at bounding box center [116, 98] width 12 height 12
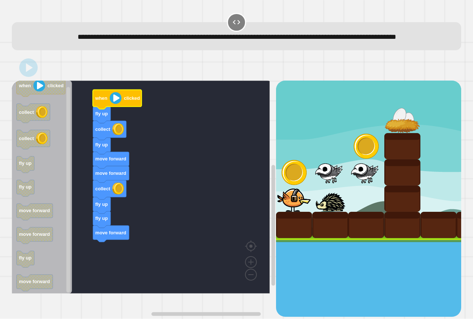
click at [115, 104] on image "Blockly Workspace" at bounding box center [116, 98] width 12 height 12
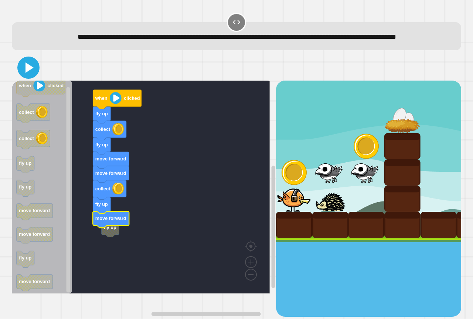
click at [28, 77] on icon at bounding box center [29, 68] width 18 height 18
click at [117, 104] on image "Blockly Workspace" at bounding box center [116, 98] width 12 height 12
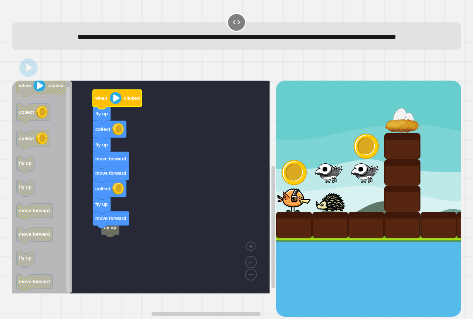
click at [117, 104] on image "Blockly Workspace" at bounding box center [116, 98] width 12 height 12
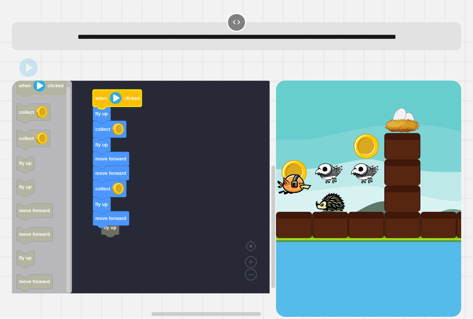
click at [117, 104] on image "Blockly Workspace" at bounding box center [116, 98] width 12 height 12
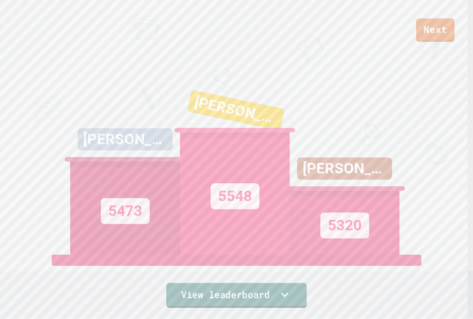
click at [238, 298] on link "View leaderboard" at bounding box center [236, 295] width 140 height 25
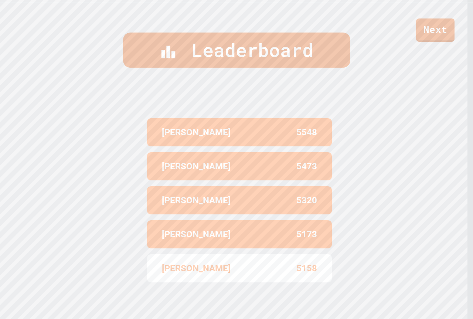
scroll to position [316, 0]
click at [429, 27] on link "Next" at bounding box center [435, 29] width 35 height 24
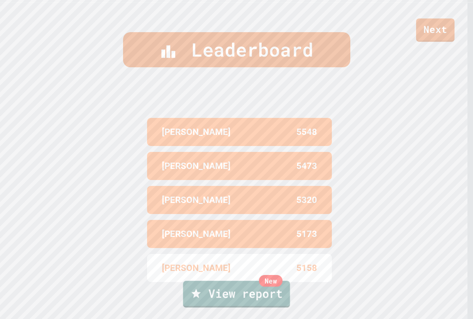
click at [255, 298] on link "New View report" at bounding box center [236, 294] width 107 height 27
drag, startPoint x: 247, startPoint y: 216, endPoint x: 250, endPoint y: 213, distance: 3.9
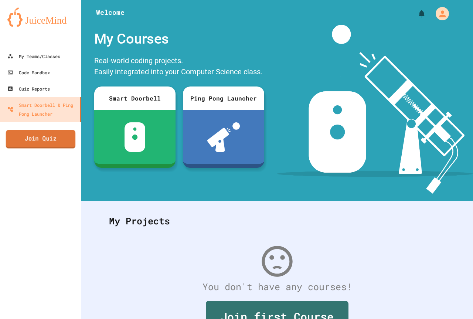
click at [47, 143] on link "Join Quiz" at bounding box center [41, 139] width 70 height 18
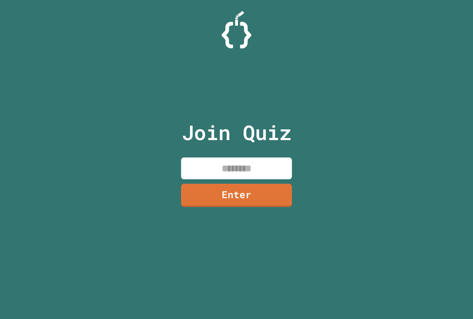
click at [224, 162] on input at bounding box center [236, 169] width 111 height 22
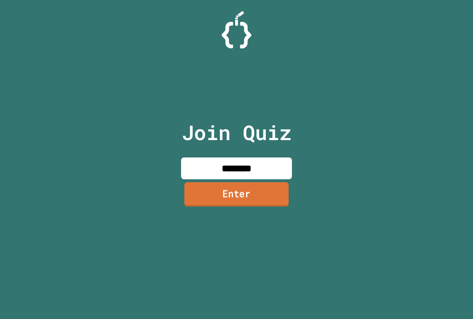
type input "********"
click at [278, 196] on link "Enter" at bounding box center [236, 194] width 111 height 24
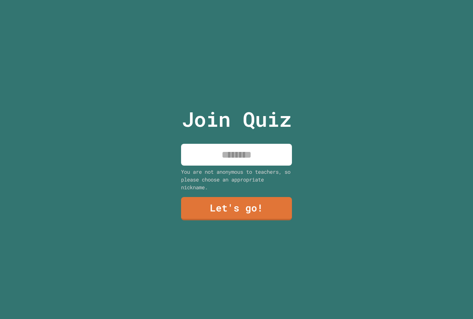
click at [238, 152] on input at bounding box center [236, 155] width 111 height 22
type input "**********"
click at [251, 211] on link "Let's go!" at bounding box center [237, 208] width 111 height 24
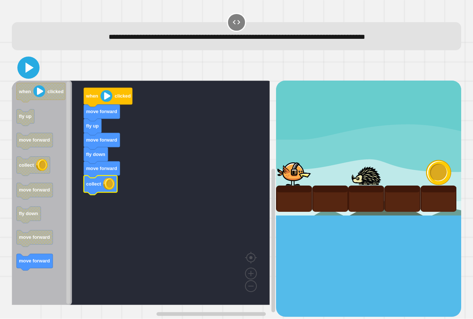
drag, startPoint x: 26, startPoint y: 71, endPoint x: 65, endPoint y: 89, distance: 43.5
click at [27, 71] on icon at bounding box center [30, 67] width 8 height 10
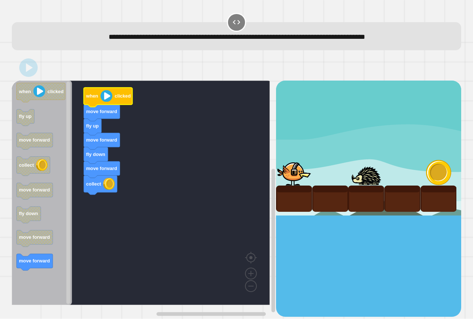
click at [102, 101] on image "Blockly Workspace" at bounding box center [107, 96] width 12 height 12
click at [103, 101] on image "Blockly Workspace" at bounding box center [107, 96] width 12 height 12
click at [104, 100] on image "Blockly Workspace" at bounding box center [107, 96] width 12 height 12
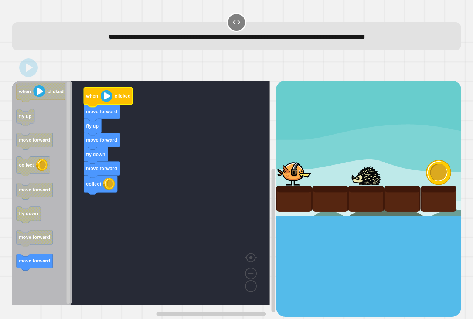
click at [104, 99] on image "Blockly Workspace" at bounding box center [107, 96] width 12 height 12
click at [105, 99] on image "Blockly Workspace" at bounding box center [107, 96] width 12 height 12
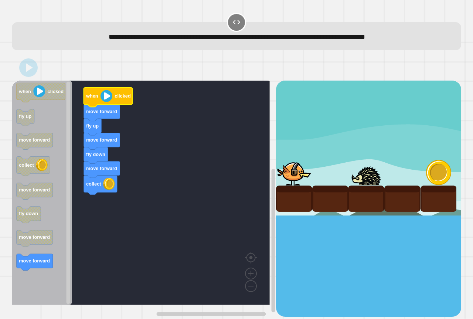
click at [105, 99] on image "Blockly Workspace" at bounding box center [107, 96] width 12 height 12
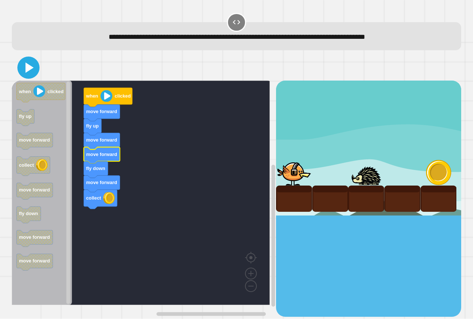
click at [24, 62] on icon at bounding box center [29, 68] width 18 height 18
click at [112, 101] on icon "Blockly Workspace" at bounding box center [108, 97] width 49 height 19
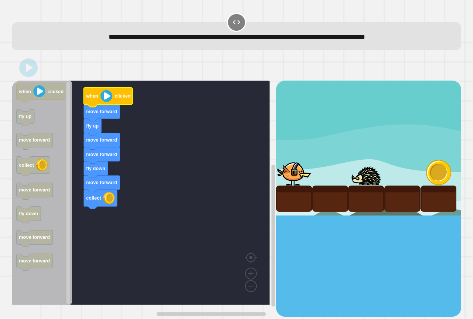
click at [112, 101] on icon "Blockly Workspace" at bounding box center [108, 97] width 49 height 19
click at [112, 101] on image "Blockly Workspace" at bounding box center [107, 96] width 12 height 12
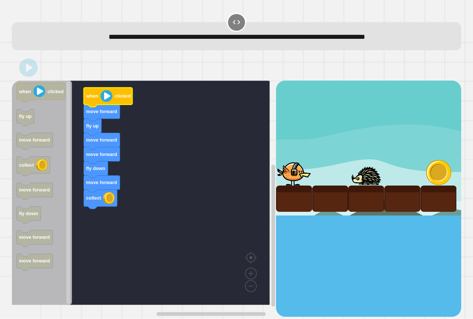
click at [112, 101] on image "Blockly Workspace" at bounding box center [107, 96] width 12 height 12
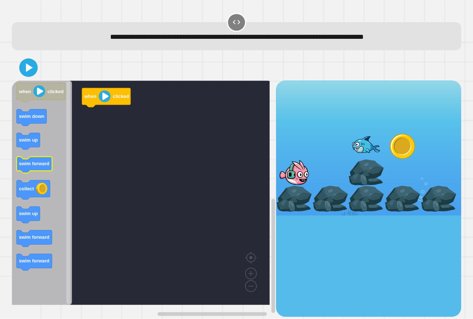
click at [49, 158] on icon "when clicked swim down swim up swim forward collect swim up swim forward swim f…" at bounding box center [42, 193] width 60 height 224
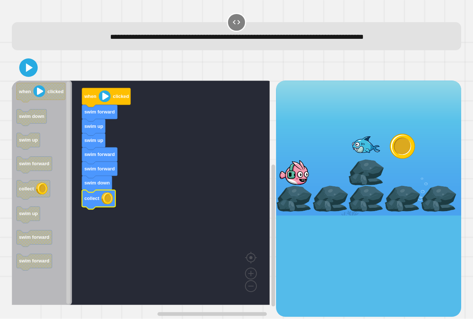
drag, startPoint x: 39, startPoint y: 67, endPoint x: 43, endPoint y: 69, distance: 4.6
click at [40, 68] on div at bounding box center [237, 68] width 450 height 26
click at [24, 69] on icon at bounding box center [28, 68] width 16 height 16
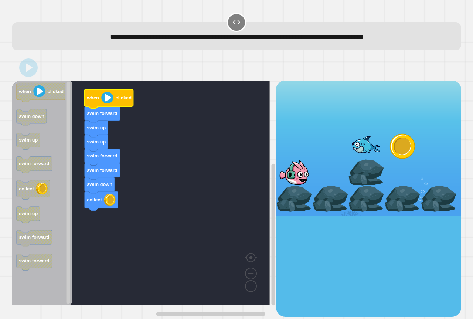
click at [102, 92] on icon "Blockly Workspace" at bounding box center [109, 98] width 49 height 19
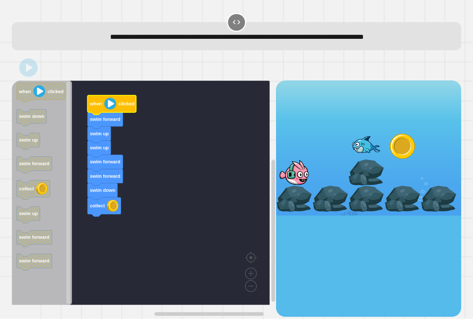
click at [108, 104] on image "Blockly Workspace" at bounding box center [110, 104] width 12 height 12
click at [109, 105] on image "Blockly Workspace" at bounding box center [110, 104] width 12 height 12
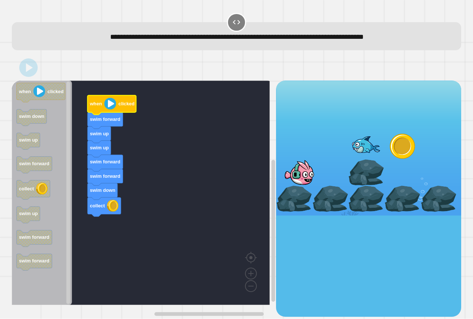
click at [109, 105] on image "Blockly Workspace" at bounding box center [110, 104] width 12 height 12
click at [110, 104] on image "Blockly Workspace" at bounding box center [110, 104] width 12 height 12
click at [110, 103] on image "Blockly Workspace" at bounding box center [110, 104] width 12 height 12
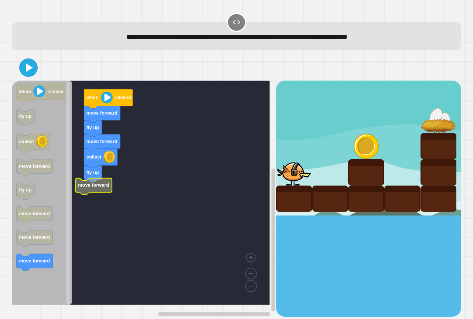
click at [44, 253] on icon "Blockly Workspace" at bounding box center [42, 193] width 60 height 224
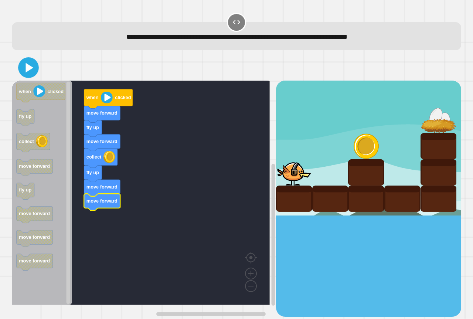
drag, startPoint x: 33, startPoint y: 63, endPoint x: 54, endPoint y: 65, distance: 20.5
click at [35, 62] on icon at bounding box center [28, 68] width 17 height 17
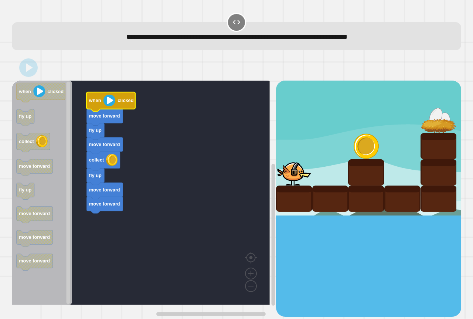
click at [104, 99] on icon "Blockly Workspace" at bounding box center [111, 101] width 49 height 19
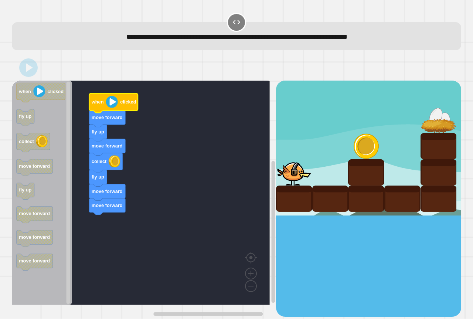
click at [107, 99] on g "when clicked move forward fly up move forward collect fly up move forward move …" at bounding box center [113, 154] width 49 height 121
click at [109, 101] on image "Blockly Workspace" at bounding box center [112, 102] width 12 height 12
click at [109, 102] on image "Blockly Workspace" at bounding box center [112, 102] width 12 height 12
click at [110, 102] on image "Blockly Workspace" at bounding box center [112, 102] width 12 height 12
click at [111, 101] on image "Blockly Workspace" at bounding box center [112, 102] width 12 height 12
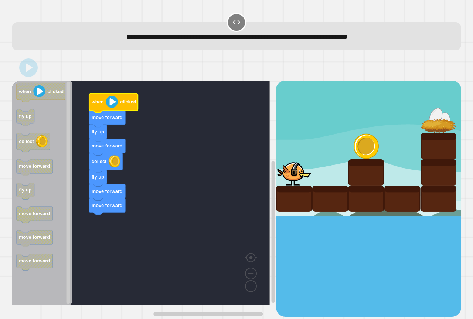
click at [112, 101] on image "Blockly Workspace" at bounding box center [112, 102] width 12 height 12
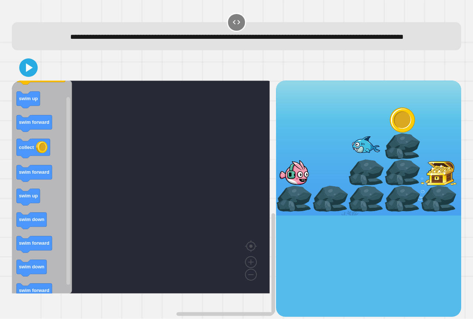
click at [51, 132] on g "swim forward" at bounding box center [34, 123] width 35 height 17
click at [60, 154] on icon "Blockly Workspace" at bounding box center [42, 187] width 60 height 213
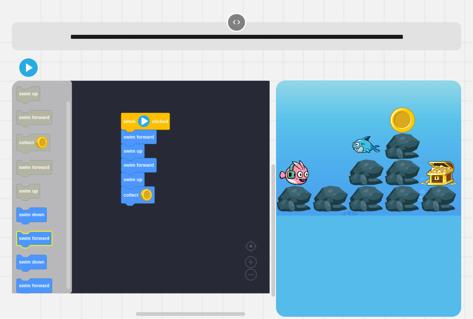
click at [57, 242] on icon "Blockly Workspace" at bounding box center [42, 187] width 60 height 213
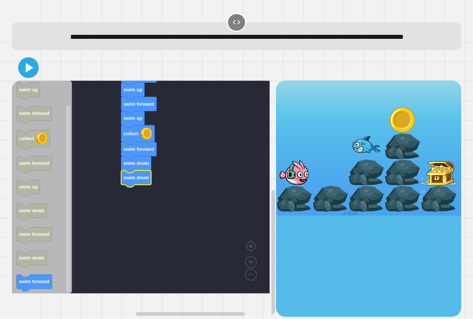
drag, startPoint x: 26, startPoint y: 81, endPoint x: 33, endPoint y: 93, distance: 13.6
click at [27, 76] on icon at bounding box center [28, 68] width 17 height 17
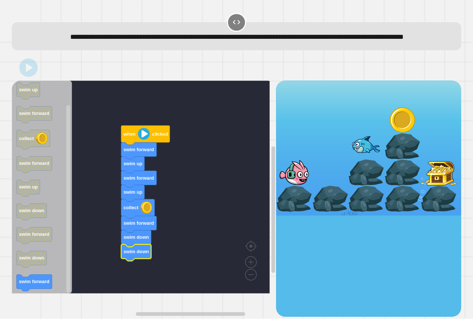
click at [145, 145] on icon "Blockly Workspace" at bounding box center [145, 135] width 49 height 19
click at [145, 150] on g "when clicked swim forward swim up swim forward swim up collect swim forward swi…" at bounding box center [145, 193] width 49 height 135
click at [145, 140] on image "Blockly Workspace" at bounding box center [144, 134] width 12 height 12
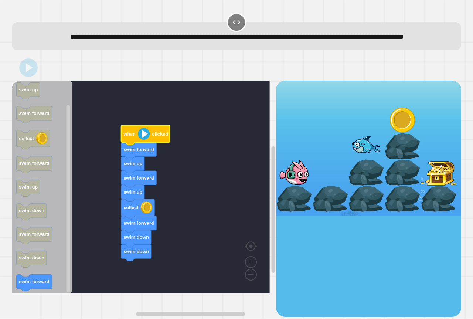
click at [145, 140] on image "Blockly Workspace" at bounding box center [144, 134] width 12 height 12
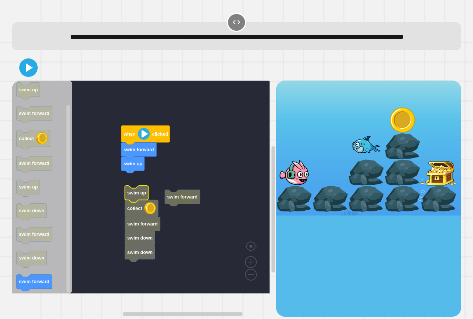
click at [140, 194] on rect "Blockly Workspace" at bounding box center [141, 187] width 258 height 213
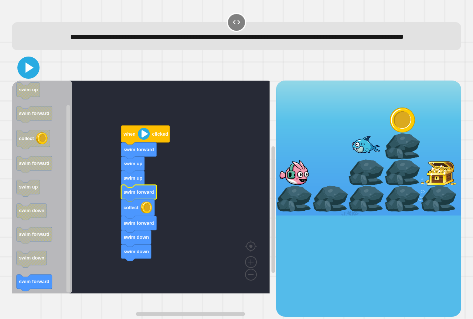
drag, startPoint x: 24, startPoint y: 74, endPoint x: 33, endPoint y: 80, distance: 11.5
click at [28, 76] on icon at bounding box center [29, 68] width 18 height 18
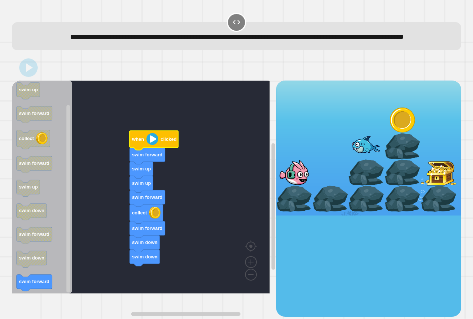
click at [144, 144] on icon "Blockly Workspace" at bounding box center [154, 140] width 49 height 19
click at [152, 145] on image "Blockly Workspace" at bounding box center [152, 139] width 12 height 12
click at [153, 145] on image "Blockly Workspace" at bounding box center [152, 139] width 12 height 12
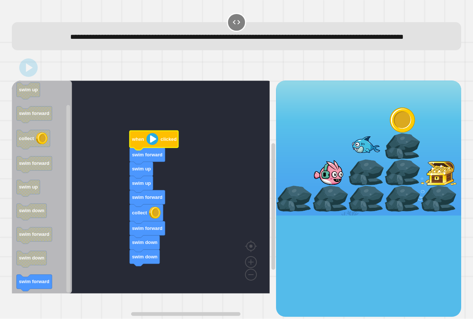
click at [153, 145] on image "Blockly Workspace" at bounding box center [152, 139] width 12 height 12
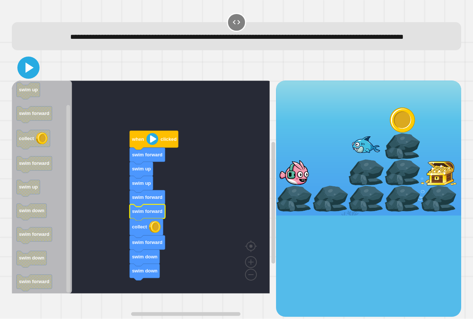
drag, startPoint x: 27, startPoint y: 80, endPoint x: 89, endPoint y: 118, distance: 72.5
click at [29, 77] on icon at bounding box center [29, 68] width 18 height 18
click at [156, 145] on image "Blockly Workspace" at bounding box center [152, 139] width 12 height 12
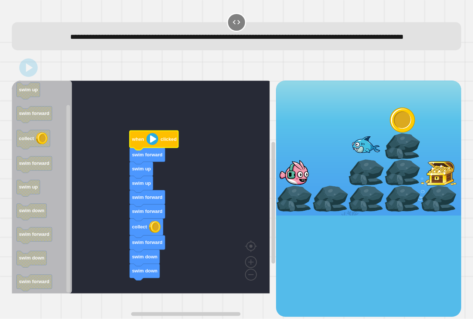
click at [156, 145] on image "Blockly Workspace" at bounding box center [152, 139] width 12 height 12
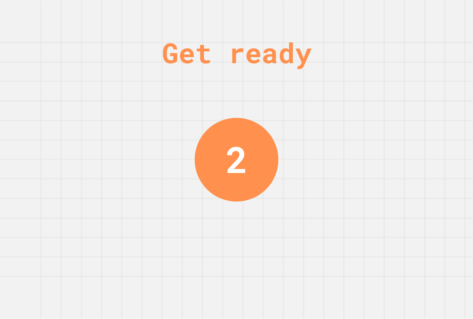
drag, startPoint x: 244, startPoint y: 203, endPoint x: 272, endPoint y: 199, distance: 28.3
click at [244, 203] on div "Get ready 2" at bounding box center [236, 159] width 55 height 319
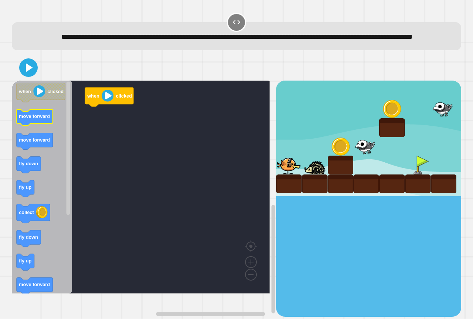
click at [34, 126] on icon "Blockly Workspace" at bounding box center [35, 117] width 36 height 17
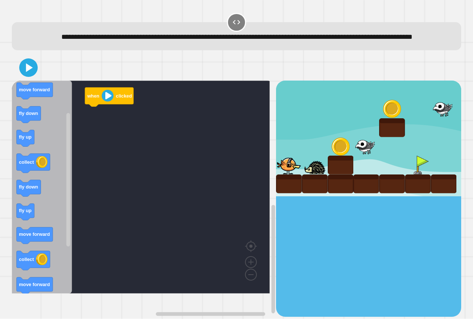
click at [82, 126] on div "when clicked when clicked move forward move forward fly down fly up collect fly…" at bounding box center [144, 199] width 264 height 236
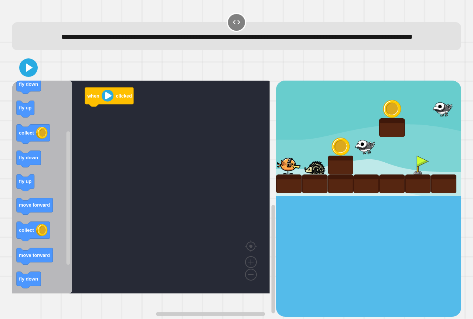
click at [68, 159] on div "when clicked when clicked move forward move forward fly down fly up collect fly…" at bounding box center [144, 199] width 264 height 236
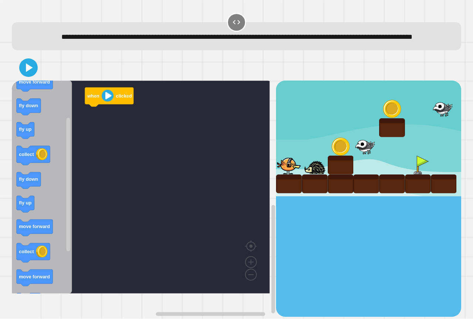
click at [54, 180] on icon "Blockly Workspace" at bounding box center [42, 187] width 60 height 213
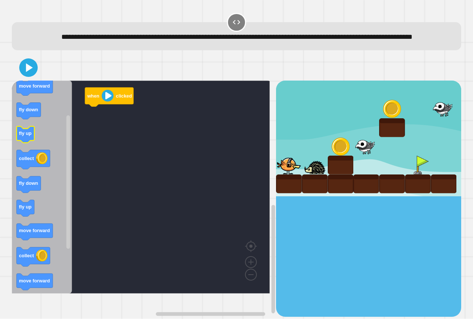
click at [22, 147] on icon "when clicked move forward move forward fly down fly up collect fly down fly up …" at bounding box center [42, 187] width 60 height 213
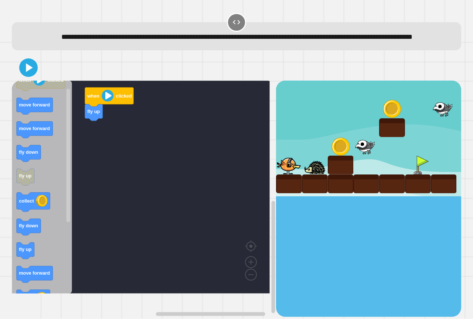
click at [57, 227] on icon "Blockly Workspace" at bounding box center [42, 187] width 60 height 213
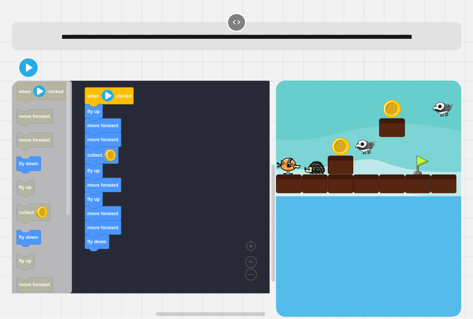
click at [112, 272] on div "when clicked fly up move forward move forward collect fly up move forward fly u…" at bounding box center [144, 199] width 264 height 236
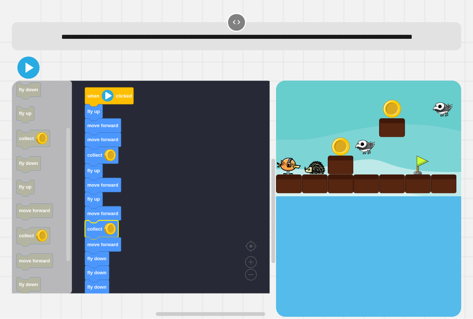
drag, startPoint x: 31, startPoint y: 73, endPoint x: 106, endPoint y: 98, distance: 78.5
click at [36, 75] on icon at bounding box center [29, 68] width 18 height 18
click at [112, 105] on g "when clicked fly up move forward move forward collect fly up move forward fly u…" at bounding box center [146, 189] width 269 height 216
click at [110, 102] on image "Blockly Workspace" at bounding box center [108, 96] width 12 height 12
click at [111, 102] on image "Blockly Workspace" at bounding box center [108, 96] width 12 height 12
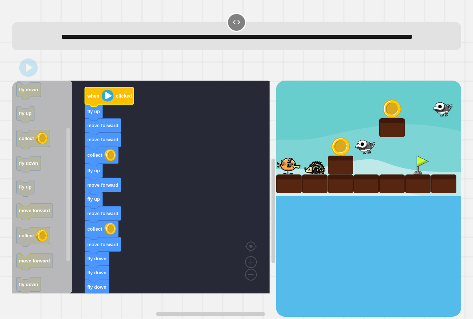
click at [111, 102] on image "Blockly Workspace" at bounding box center [108, 96] width 12 height 12
click at [110, 102] on image "Blockly Workspace" at bounding box center [108, 96] width 12 height 12
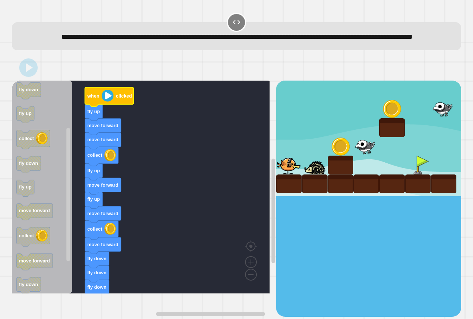
click at [110, 102] on image "Blockly Workspace" at bounding box center [108, 96] width 12 height 12
click at [109, 102] on image "Blockly Workspace" at bounding box center [108, 96] width 12 height 12
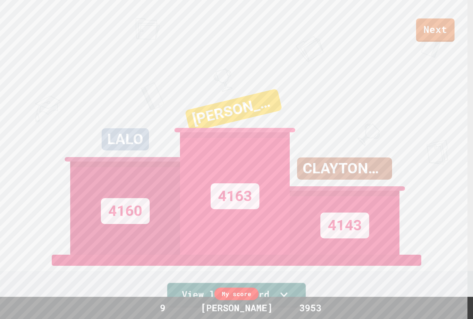
click at [272, 292] on link "View leaderboard" at bounding box center [236, 295] width 139 height 25
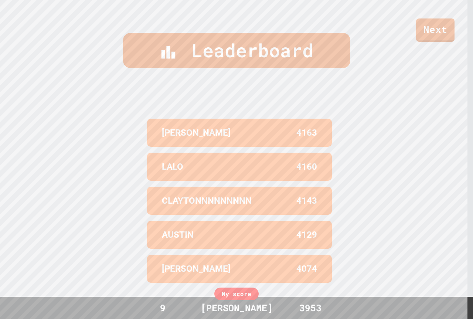
scroll to position [316, 0]
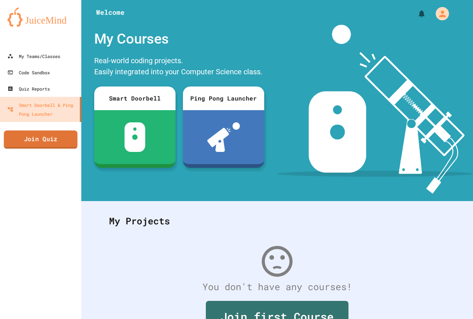
click at [50, 137] on link "Join Quiz" at bounding box center [41, 140] width 74 height 18
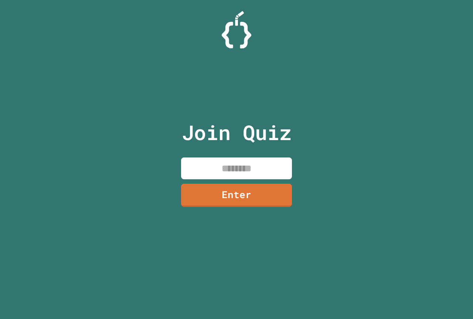
click at [219, 163] on input at bounding box center [236, 169] width 111 height 22
type input "********"
click at [241, 202] on link "Enter" at bounding box center [236, 195] width 112 height 24
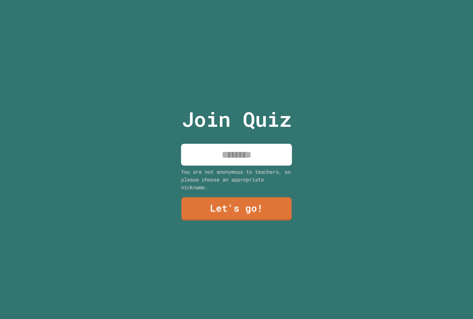
click at [218, 152] on input at bounding box center [236, 155] width 111 height 22
type input "******"
click at [227, 195] on div "Join Quiz ****** You are not anonymous to teachers, so please choose an appropr…" at bounding box center [237, 159] width 125 height 319
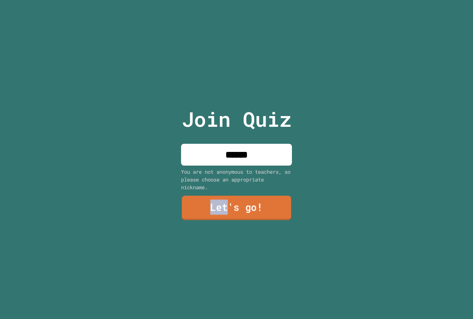
click at [226, 197] on link "Let's go!" at bounding box center [236, 208] width 109 height 24
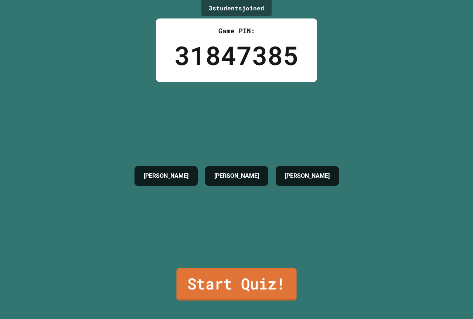
click at [243, 273] on link "Start Quiz!" at bounding box center [236, 284] width 120 height 33
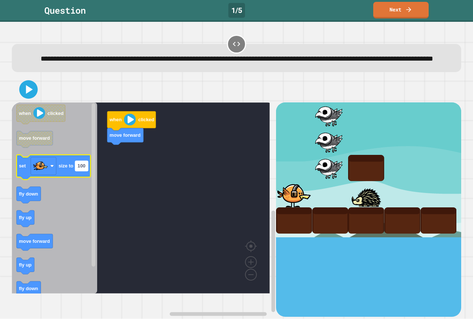
click at [79, 171] on rect "Blockly Workspace" at bounding box center [81, 166] width 13 height 10
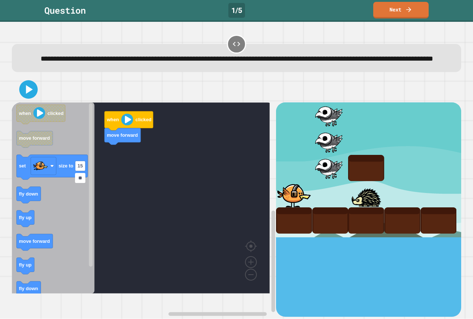
type input "***"
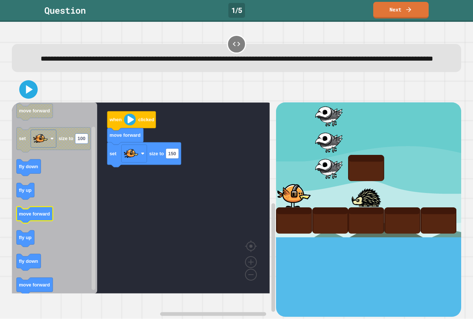
click at [95, 236] on div "when clicked move forward set size to 150 when clicked move forward set size to…" at bounding box center [144, 209] width 264 height 214
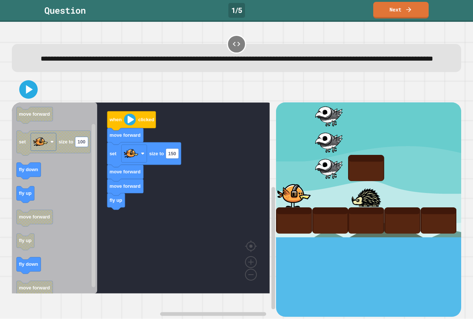
click at [67, 213] on icon "Blockly Workspace" at bounding box center [54, 197] width 85 height 191
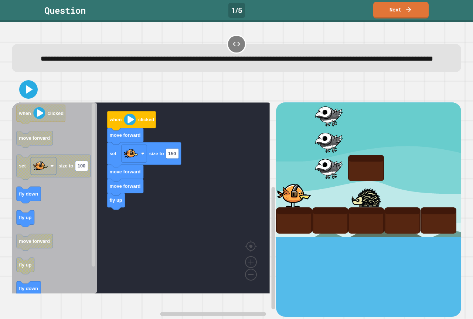
click at [64, 277] on icon "Blockly Workspace" at bounding box center [54, 197] width 85 height 191
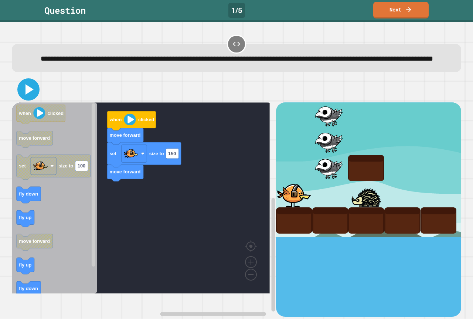
drag, startPoint x: 33, startPoint y: 97, endPoint x: 147, endPoint y: 119, distance: 116.7
click at [36, 98] on icon at bounding box center [29, 90] width 18 height 18
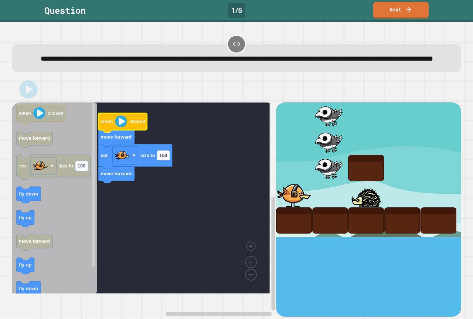
click at [126, 128] on image "Blockly Workspace" at bounding box center [121, 122] width 12 height 12
click at [120, 128] on image "Blockly Workspace" at bounding box center [121, 122] width 12 height 12
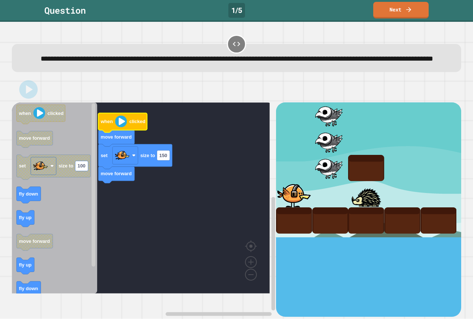
click at [120, 128] on image "Blockly Workspace" at bounding box center [121, 122] width 12 height 12
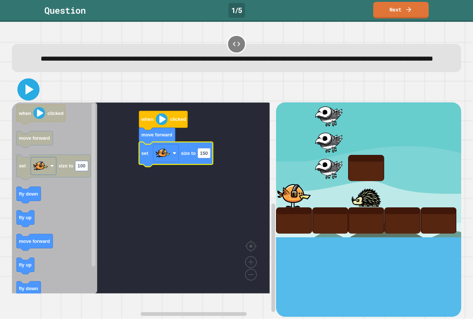
drag, startPoint x: 30, startPoint y: 108, endPoint x: 33, endPoint y: 104, distance: 5.0
click at [33, 98] on icon at bounding box center [29, 90] width 18 height 18
click at [158, 125] on image "Blockly Workspace" at bounding box center [162, 120] width 12 height 12
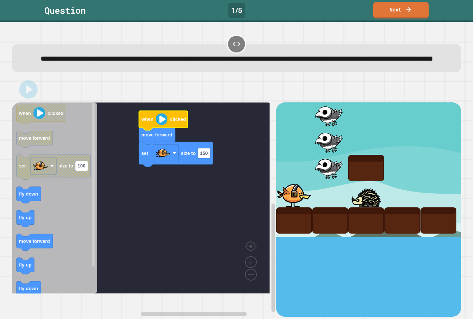
click at [158, 125] on image "Blockly Workspace" at bounding box center [162, 120] width 12 height 12
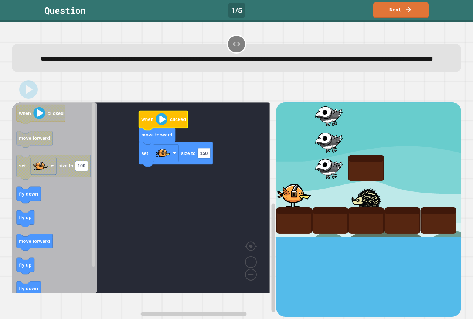
click at [158, 125] on image "Blockly Workspace" at bounding box center [162, 120] width 12 height 12
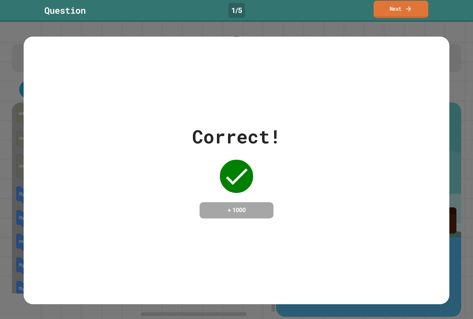
click at [404, 6] on link "Next" at bounding box center [401, 9] width 55 height 17
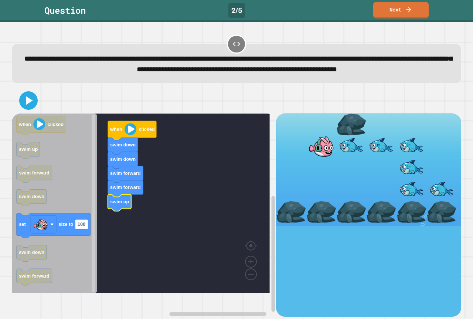
click at [55, 250] on icon "when clicked swim up swim forward swim down set size to 100 swim down swim forw…" at bounding box center [54, 204] width 85 height 180
click at [76, 221] on icon "Blockly Workspace" at bounding box center [54, 204] width 85 height 180
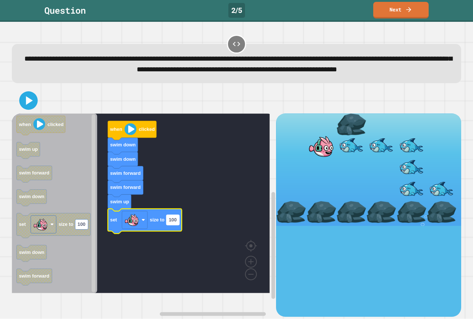
click at [170, 223] on text "100" at bounding box center [173, 220] width 8 height 6
type input "***"
click at [33, 108] on icon at bounding box center [29, 101] width 18 height 18
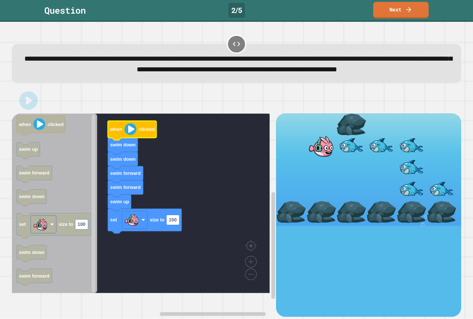
click at [129, 135] on image "Blockly Workspace" at bounding box center [131, 129] width 12 height 12
click at [130, 135] on image "Blockly Workspace" at bounding box center [131, 129] width 12 height 12
click at [131, 135] on image "Blockly Workspace" at bounding box center [131, 129] width 12 height 12
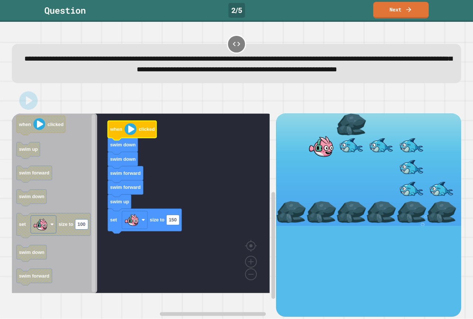
click at [130, 135] on image "Blockly Workspace" at bounding box center [131, 129] width 12 height 12
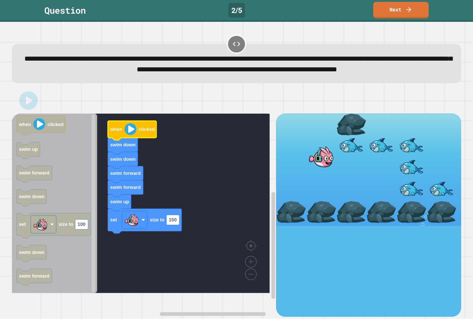
click at [130, 135] on image "Blockly Workspace" at bounding box center [131, 129] width 12 height 12
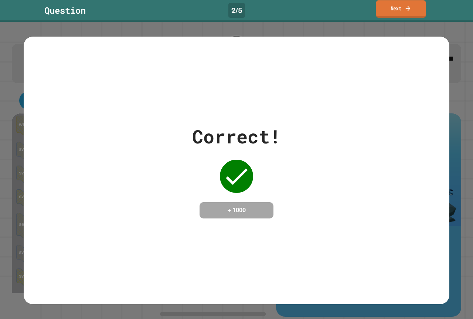
click at [407, 9] on icon at bounding box center [408, 8] width 7 height 8
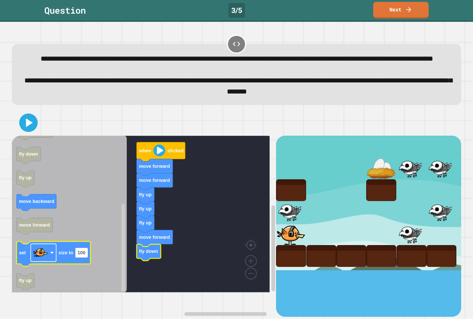
click at [55, 262] on rect "Blockly Workspace" at bounding box center [44, 253] width 26 height 18
click at [52, 262] on rect "Blockly Workspace" at bounding box center [44, 253] width 26 height 18
click at [86, 258] on rect "Blockly Workspace" at bounding box center [81, 253] width 13 height 10
type input "***"
click at [80, 255] on text "100" at bounding box center [82, 253] width 8 height 6
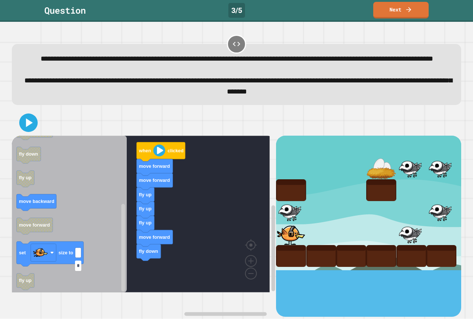
type input "**"
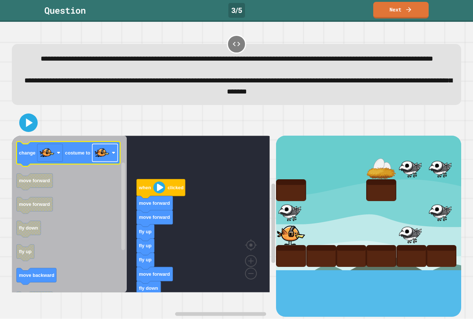
click at [106, 160] on image "Blockly Workspace" at bounding box center [102, 152] width 15 height 15
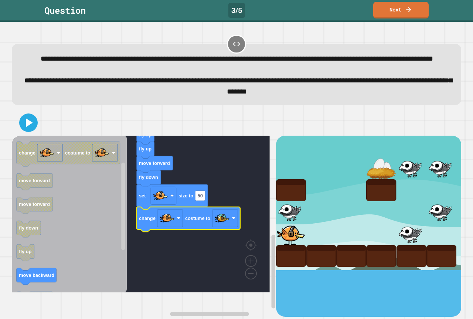
click at [27, 127] on icon at bounding box center [29, 122] width 7 height 9
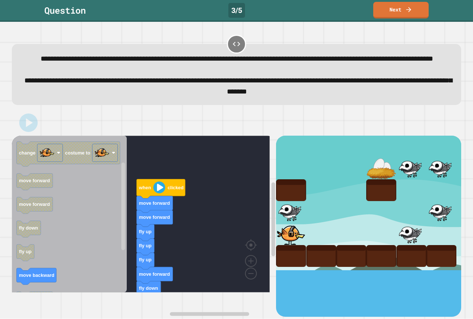
click at [165, 199] on icon "Blockly Workspace" at bounding box center [161, 188] width 49 height 19
click at [163, 193] on image "Blockly Workspace" at bounding box center [159, 188] width 12 height 12
click at [162, 193] on image "Blockly Workspace" at bounding box center [159, 188] width 12 height 12
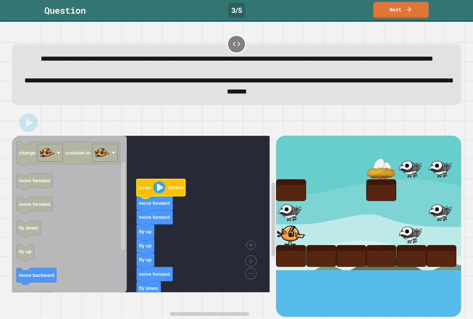
click at [162, 193] on image "Blockly Workspace" at bounding box center [159, 188] width 12 height 12
click at [160, 193] on image "Blockly Workspace" at bounding box center [159, 188] width 12 height 12
click at [158, 193] on image "Blockly Workspace" at bounding box center [159, 188] width 12 height 12
click at [157, 199] on icon "Blockly Workspace" at bounding box center [161, 188] width 49 height 19
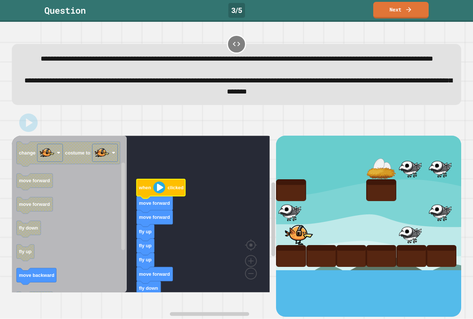
click at [157, 199] on icon "Blockly Workspace" at bounding box center [161, 188] width 49 height 19
click at [158, 193] on image "Blockly Workspace" at bounding box center [159, 188] width 12 height 12
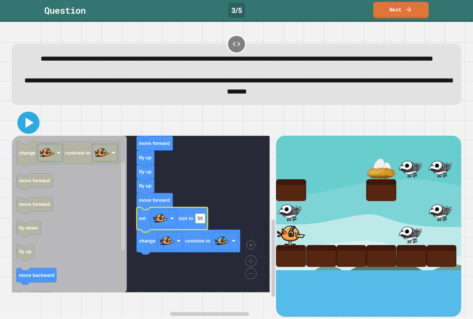
click at [28, 128] on icon at bounding box center [30, 123] width 8 height 10
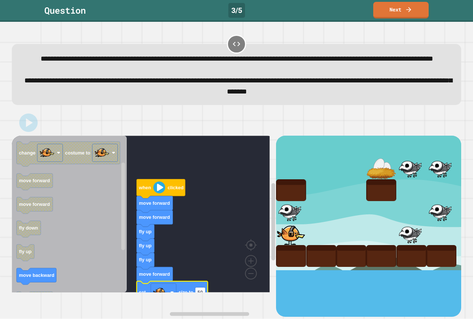
click at [159, 206] on g "when clicked move forward move forward fly up fly up fly up move forward set si…" at bounding box center [189, 253] width 104 height 149
click at [159, 193] on image "Blockly Workspace" at bounding box center [159, 188] width 12 height 12
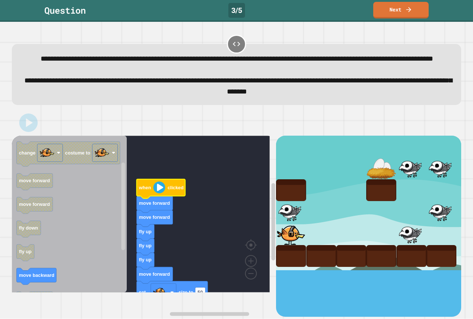
click at [160, 193] on image "Blockly Workspace" at bounding box center [159, 188] width 12 height 12
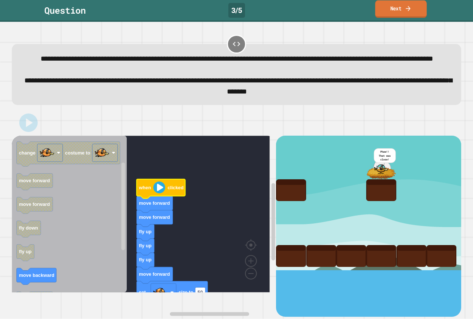
click at [405, 4] on link "Next" at bounding box center [400, 8] width 51 height 17
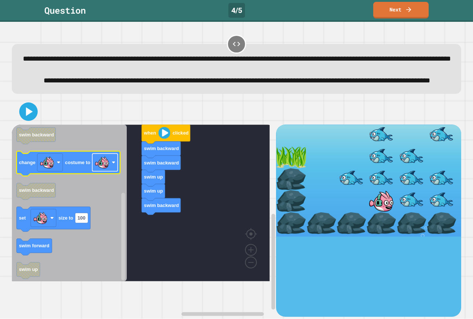
click at [109, 170] on image "Blockly Workspace" at bounding box center [102, 162] width 15 height 15
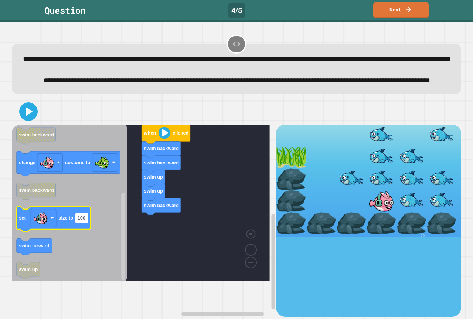
click at [84, 231] on icon "Blockly Workspace" at bounding box center [54, 219] width 74 height 25
click at [81, 221] on text "100" at bounding box center [82, 218] width 8 height 6
type input "**"
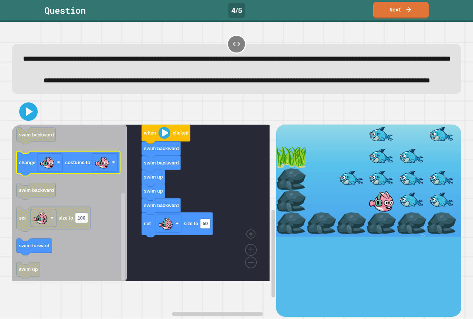
click at [81, 176] on icon "Blockly Workspace" at bounding box center [69, 163] width 104 height 25
click at [113, 165] on image "Blockly Workspace" at bounding box center [114, 163] width 4 height 4
click at [76, 176] on icon "Blockly Workspace" at bounding box center [69, 163] width 104 height 25
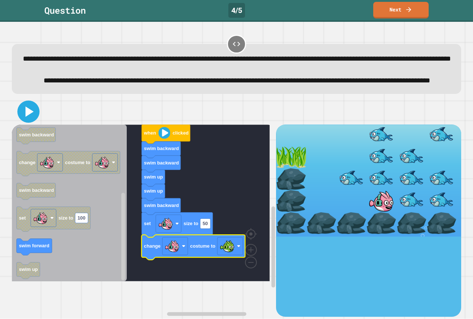
drag, startPoint x: 32, startPoint y: 131, endPoint x: 75, endPoint y: 146, distance: 45.6
click at [32, 121] on icon at bounding box center [29, 112] width 18 height 18
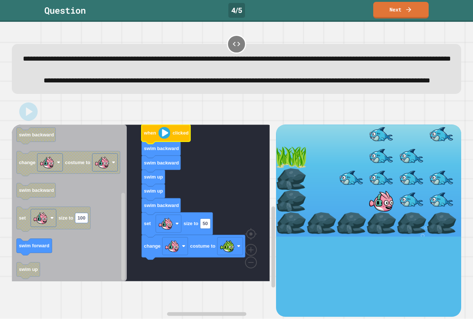
click at [162, 139] on image "Blockly Workspace" at bounding box center [165, 133] width 12 height 12
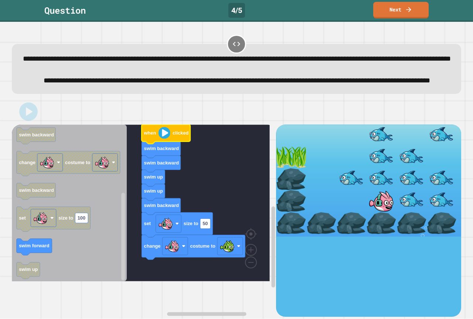
click at [162, 139] on image "Blockly Workspace" at bounding box center [165, 133] width 12 height 12
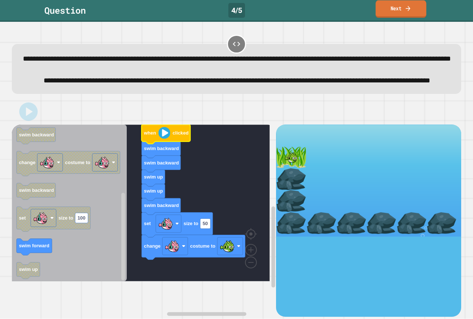
click at [406, 9] on icon at bounding box center [408, 8] width 7 height 8
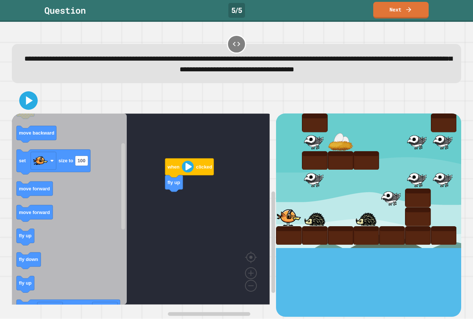
click at [92, 209] on icon "when clicked fly down fly up move backward set size to 100 move forward move fo…" at bounding box center [69, 209] width 115 height 191
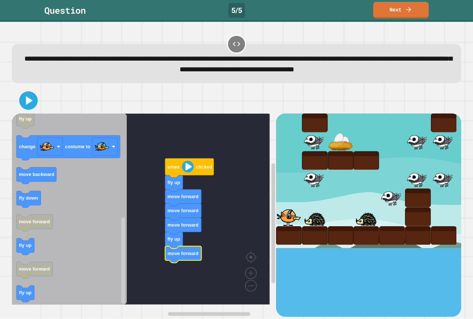
click at [14, 246] on icon "Blockly Workspace" at bounding box center [69, 209] width 115 height 191
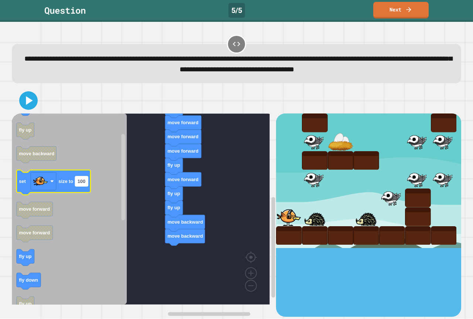
click at [85, 183] on text "100" at bounding box center [82, 182] width 8 height 6
type input "**"
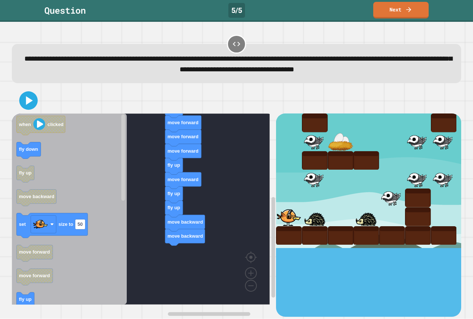
click at [180, 261] on div "when clicked fly up move forward move forward move forward fly up move forward …" at bounding box center [144, 215] width 264 height 203
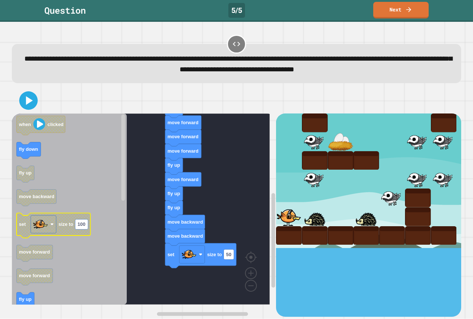
click at [68, 227] on text "size to" at bounding box center [65, 225] width 15 height 6
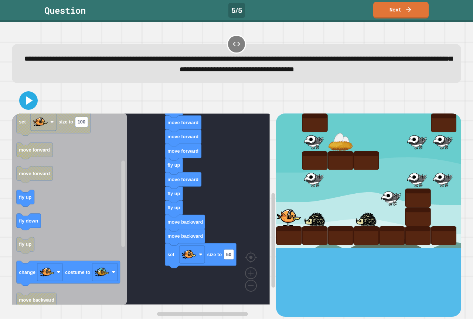
click at [203, 270] on div "when clicked fly up move forward move forward move forward fly up move forward …" at bounding box center [144, 215] width 264 height 203
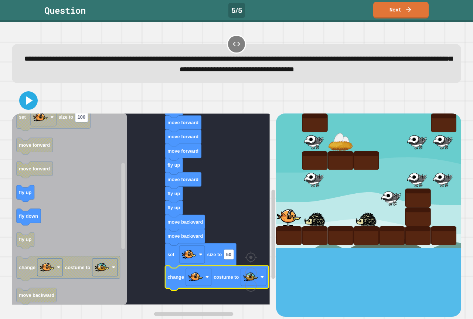
click at [39, 103] on div at bounding box center [237, 101] width 450 height 26
drag, startPoint x: 35, startPoint y: 103, endPoint x: 52, endPoint y: 107, distance: 17.1
click at [38, 103] on button at bounding box center [29, 101] width 22 height 22
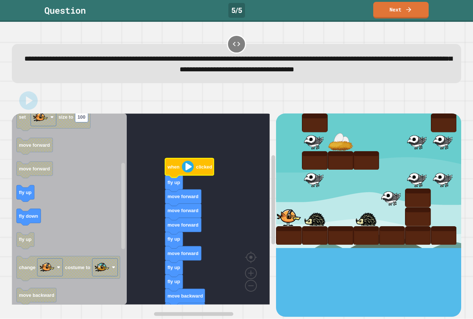
click at [186, 172] on image "Blockly Workspace" at bounding box center [188, 167] width 12 height 12
click at [187, 171] on image "Blockly Workspace" at bounding box center [188, 167] width 12 height 12
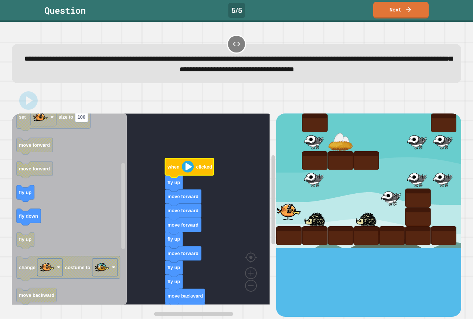
click at [187, 171] on image "Blockly Workspace" at bounding box center [188, 167] width 12 height 12
click at [189, 170] on image "Blockly Workspace" at bounding box center [188, 167] width 12 height 12
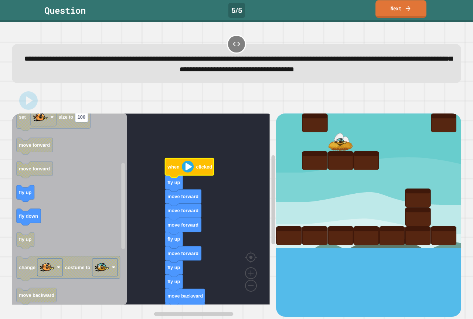
click at [394, 9] on link "Next" at bounding box center [401, 8] width 51 height 17
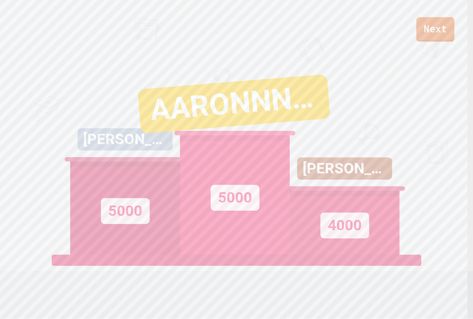
click at [429, 29] on link "Next" at bounding box center [436, 29] width 38 height 24
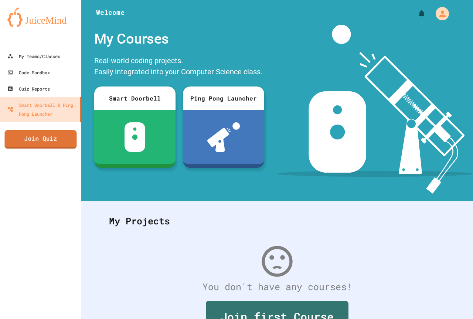
click at [46, 142] on link "Join Quiz" at bounding box center [40, 139] width 72 height 18
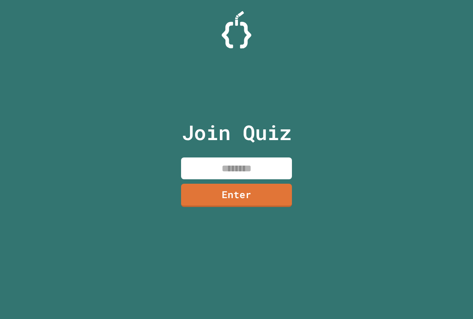
click at [206, 175] on input at bounding box center [236, 169] width 111 height 22
type input "********"
click at [206, 200] on link "Enter" at bounding box center [236, 194] width 111 height 24
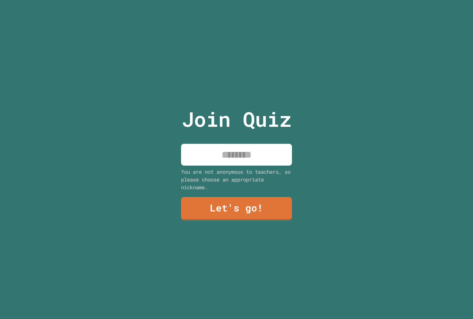
click at [216, 157] on input at bounding box center [236, 155] width 111 height 22
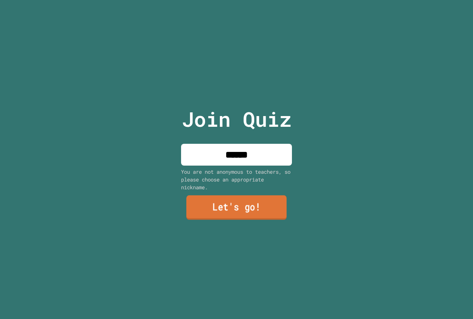
type input "******"
click at [243, 211] on link "Let's go!" at bounding box center [236, 208] width 109 height 24
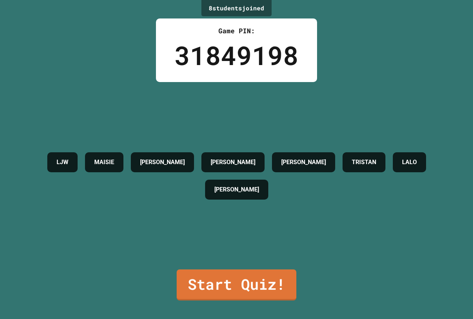
click at [204, 287] on link "Start Quiz!" at bounding box center [237, 285] width 120 height 31
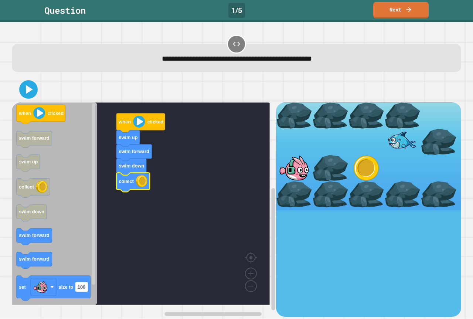
click at [135, 123] on image "Blockly Workspace" at bounding box center [139, 122] width 12 height 12
click at [23, 87] on icon at bounding box center [29, 90] width 18 height 18
click at [139, 124] on image "Blockly Workspace" at bounding box center [139, 122] width 12 height 12
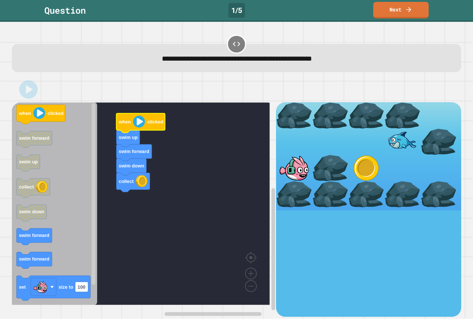
click at [139, 124] on image "Blockly Workspace" at bounding box center [139, 122] width 12 height 12
click at [139, 125] on image "Blockly Workspace" at bounding box center [139, 122] width 12 height 12
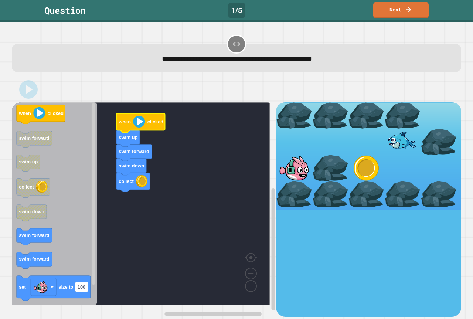
click at [140, 125] on image "Blockly Workspace" at bounding box center [139, 122] width 12 height 12
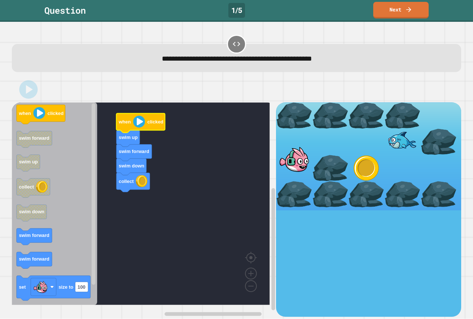
click at [140, 125] on image "Blockly Workspace" at bounding box center [139, 122] width 12 height 12
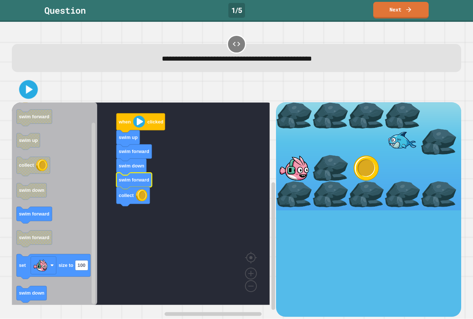
click at [31, 89] on icon at bounding box center [29, 89] width 7 height 9
click at [136, 119] on image "Blockly Workspace" at bounding box center [139, 122] width 12 height 12
click at [142, 120] on image "Blockly Workspace" at bounding box center [139, 122] width 12 height 12
click at [143, 121] on image "Blockly Workspace" at bounding box center [139, 122] width 12 height 12
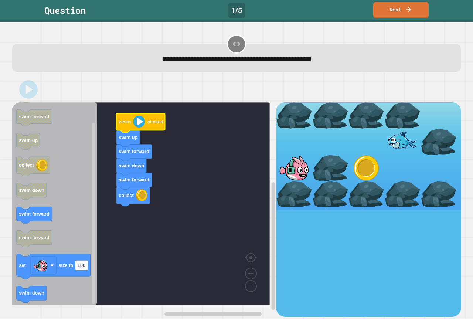
click at [143, 121] on image "Blockly Workspace" at bounding box center [139, 122] width 12 height 12
drag, startPoint x: 28, startPoint y: 89, endPoint x: 103, endPoint y: 112, distance: 77.9
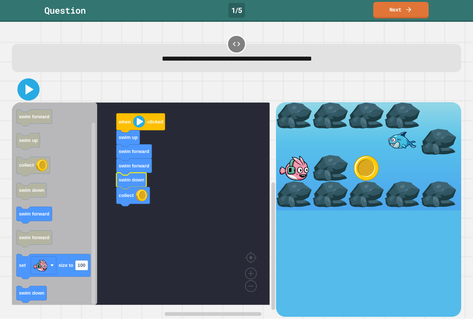
click at [28, 89] on icon at bounding box center [30, 89] width 8 height 10
click at [141, 129] on icon "Blockly Workspace" at bounding box center [140, 123] width 49 height 19
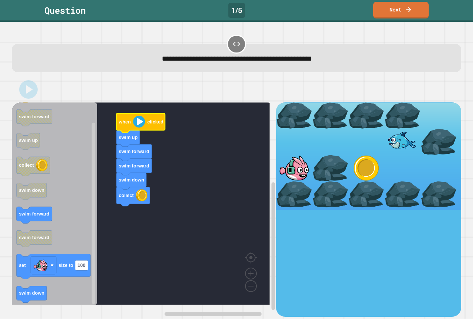
click at [141, 129] on icon "Blockly Workspace" at bounding box center [140, 123] width 49 height 19
click at [141, 127] on image "Blockly Workspace" at bounding box center [139, 122] width 12 height 12
click at [142, 125] on image "Blockly Workspace" at bounding box center [139, 122] width 12 height 12
click at [142, 123] on image "Blockly Workspace" at bounding box center [139, 122] width 12 height 12
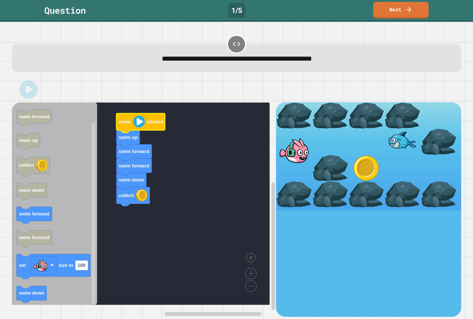
click at [142, 123] on image "Blockly Workspace" at bounding box center [139, 122] width 12 height 12
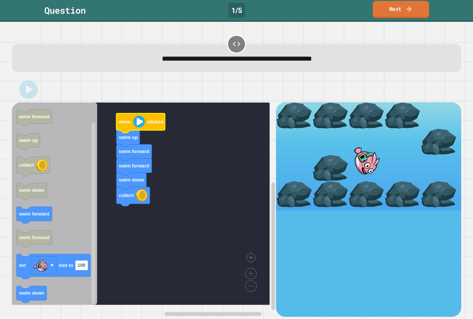
click at [385, 7] on link "Next" at bounding box center [401, 9] width 56 height 17
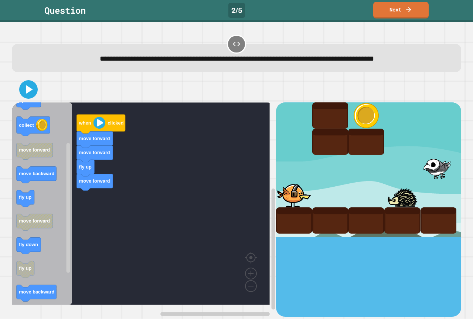
click at [107, 210] on div "when clicked move forward move forward fly up move forward when clicked fly up …" at bounding box center [144, 209] width 264 height 214
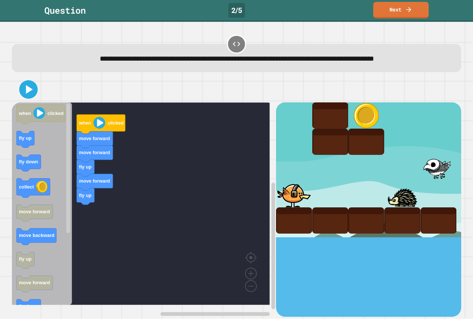
click at [37, 184] on g "when clicked fly up fly down collect move forward move backward fly up move for…" at bounding box center [41, 259] width 49 height 308
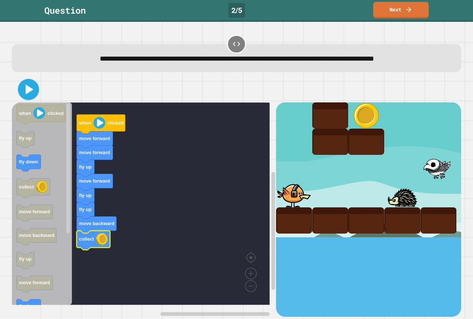
click at [26, 93] on icon at bounding box center [28, 89] width 17 height 17
click at [103, 129] on icon "Blockly Workspace" at bounding box center [101, 124] width 49 height 19
click at [100, 127] on image "Blockly Workspace" at bounding box center [100, 123] width 12 height 12
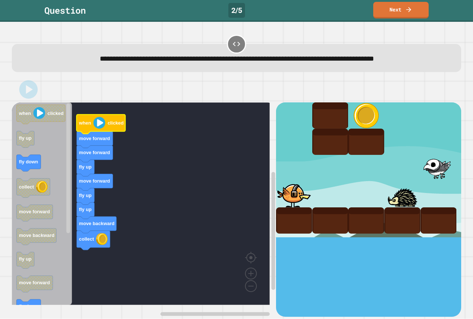
click at [100, 126] on image "Blockly Workspace" at bounding box center [100, 123] width 12 height 12
click at [101, 126] on image "Blockly Workspace" at bounding box center [100, 123] width 12 height 12
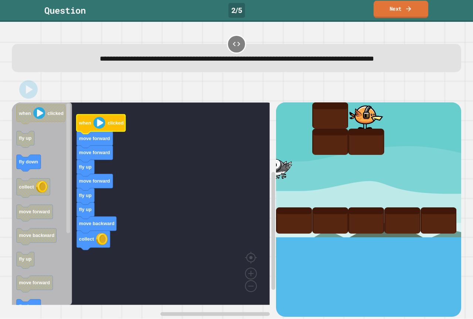
click at [390, 10] on link "Next" at bounding box center [401, 9] width 55 height 17
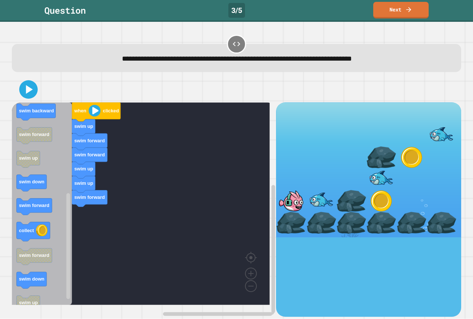
click at [90, 209] on div "when clicked swim up swim forward swim forward swim up swim up swim forward whe…" at bounding box center [144, 209] width 264 height 214
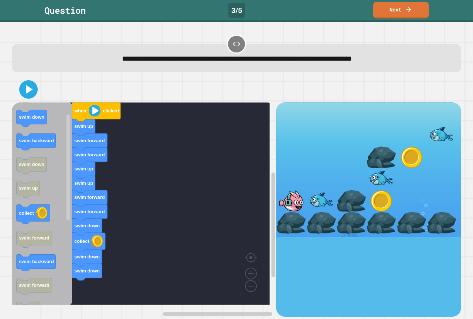
click at [65, 248] on div "when clicked swim up swim forward swim forward swim up swim up swim forward swi…" at bounding box center [144, 209] width 264 height 214
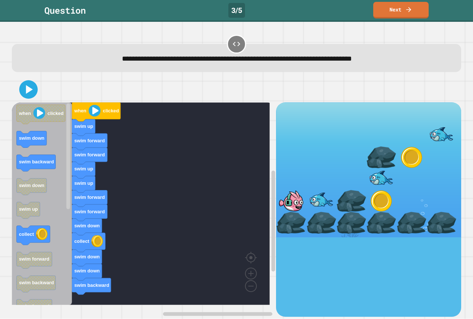
click at [86, 286] on div "when clicked swim up swim forward swim forward swim up swim up swim forward swi…" at bounding box center [144, 209] width 264 height 214
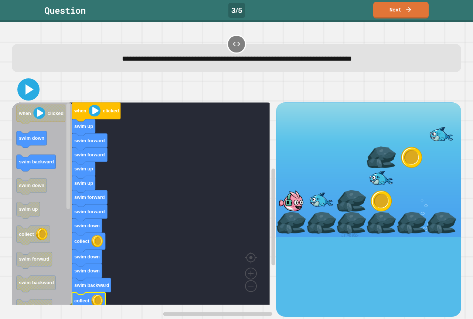
click at [28, 89] on icon at bounding box center [30, 89] width 8 height 10
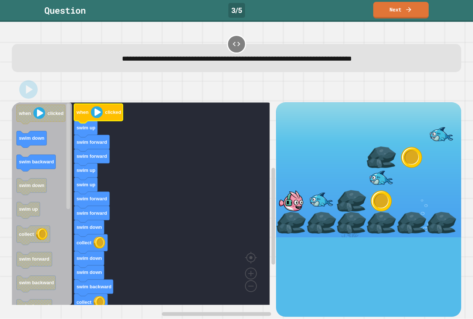
click at [93, 112] on image "Blockly Workspace" at bounding box center [97, 112] width 12 height 12
click at [98, 112] on image "Blockly Workspace" at bounding box center [97, 112] width 12 height 12
click at [99, 111] on image "Blockly Workspace" at bounding box center [97, 112] width 12 height 12
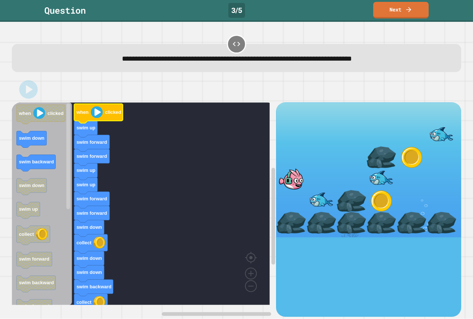
click at [99, 111] on image "Blockly Workspace" at bounding box center [97, 112] width 12 height 12
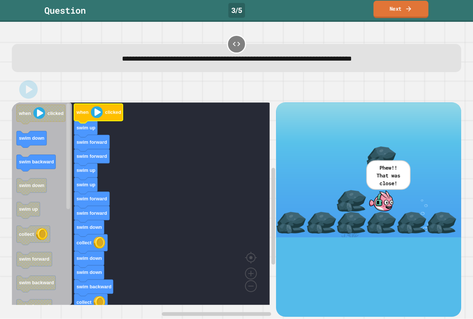
click at [400, 14] on link "Next" at bounding box center [401, 9] width 55 height 17
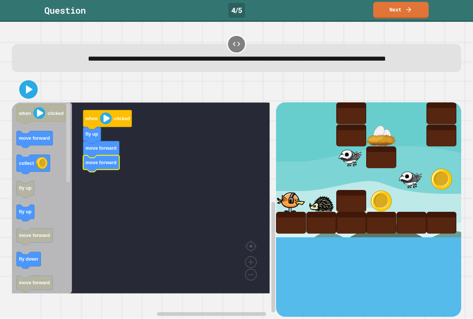
click at [87, 170] on icon "Blockly Workspace" at bounding box center [101, 164] width 36 height 17
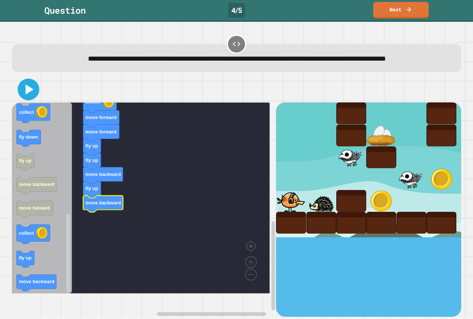
click at [33, 98] on icon at bounding box center [28, 89] width 17 height 17
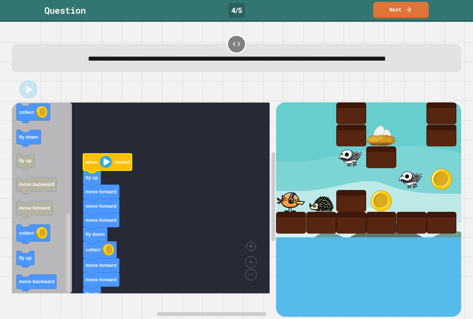
click at [111, 168] on image "Blockly Workspace" at bounding box center [106, 162] width 12 height 12
click at [107, 168] on image "Blockly Workspace" at bounding box center [106, 162] width 12 height 12
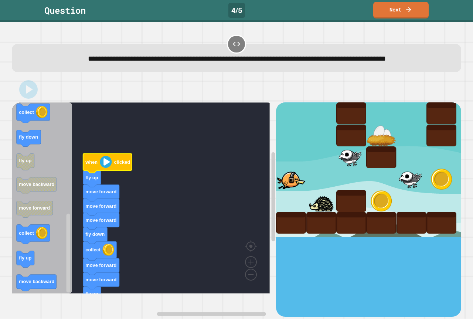
click at [107, 168] on image "Blockly Workspace" at bounding box center [106, 162] width 12 height 12
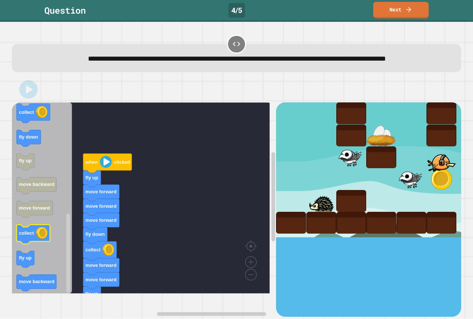
click at [35, 244] on icon "Blockly Workspace" at bounding box center [33, 234] width 33 height 19
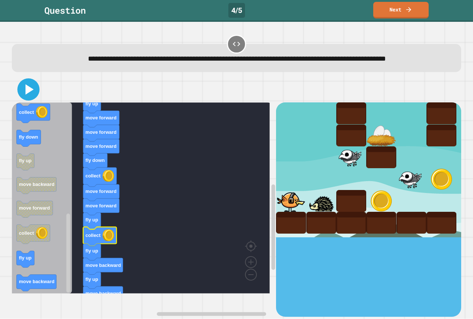
click at [25, 98] on icon at bounding box center [29, 90] width 18 height 18
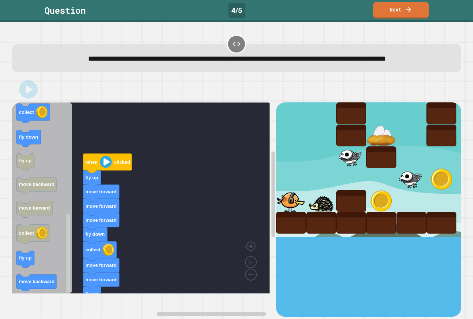
click at [108, 168] on image "Blockly Workspace" at bounding box center [106, 162] width 12 height 12
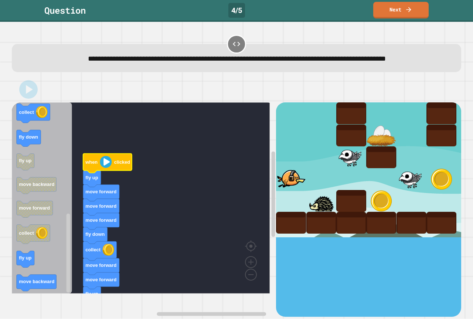
click at [108, 168] on image "Blockly Workspace" at bounding box center [106, 162] width 12 height 12
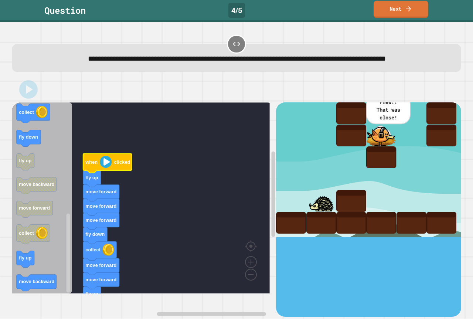
click at [395, 11] on link "Next" at bounding box center [401, 9] width 55 height 17
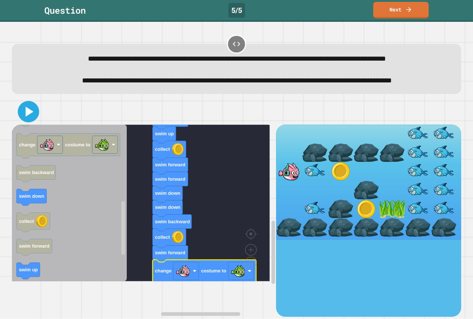
drag, startPoint x: 32, startPoint y: 137, endPoint x: 180, endPoint y: 216, distance: 168.1
click at [40, 125] on div at bounding box center [237, 112] width 450 height 26
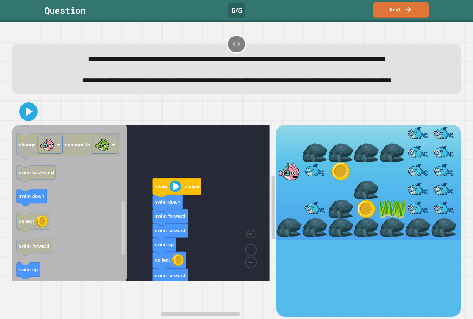
click at [173, 192] on image "Blockly Workspace" at bounding box center [175, 186] width 12 height 12
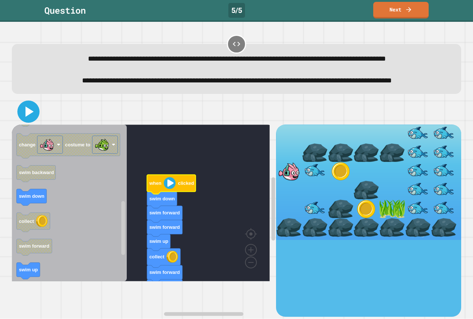
click at [37, 123] on button at bounding box center [28, 112] width 22 height 22
click at [167, 189] on image "Blockly Workspace" at bounding box center [170, 183] width 12 height 12
click at [168, 189] on image "Blockly Workspace" at bounding box center [170, 183] width 12 height 12
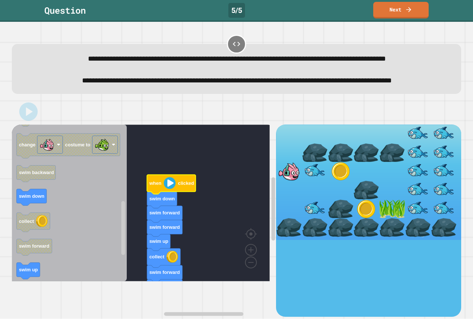
click at [168, 189] on image "Blockly Workspace" at bounding box center [170, 183] width 12 height 12
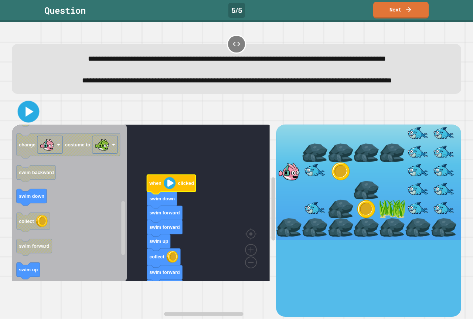
click at [21, 121] on icon at bounding box center [28, 111] width 17 height 17
click at [182, 194] on icon "Blockly Workspace" at bounding box center [171, 184] width 49 height 19
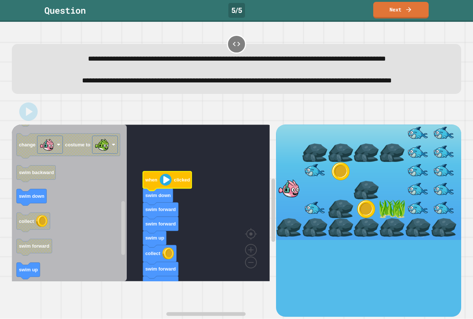
click at [162, 186] on image "Blockly Workspace" at bounding box center [166, 180] width 12 height 12
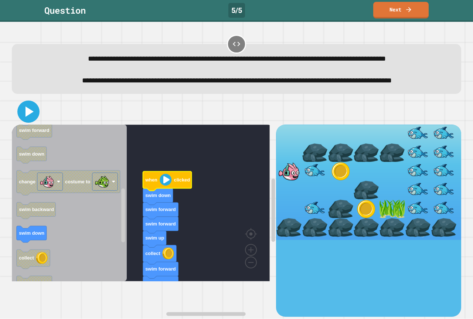
click at [23, 121] on icon at bounding box center [29, 112] width 18 height 18
click at [167, 186] on image "Blockly Workspace" at bounding box center [166, 180] width 12 height 12
click at [165, 186] on image "Blockly Workspace" at bounding box center [166, 180] width 12 height 12
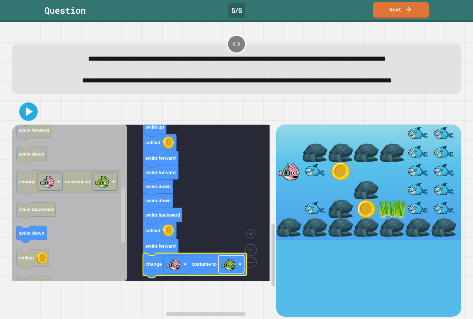
click at [232, 272] on image "Blockly Workspace" at bounding box center [228, 264] width 15 height 15
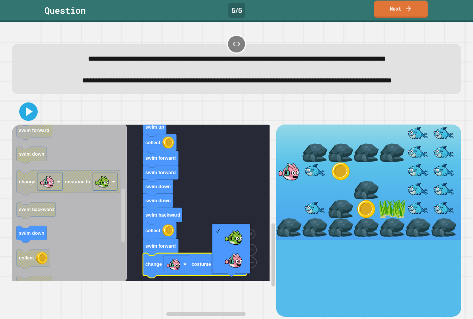
click at [396, 13] on link "Next" at bounding box center [401, 9] width 54 height 17
